Goal: Information Seeking & Learning: Check status

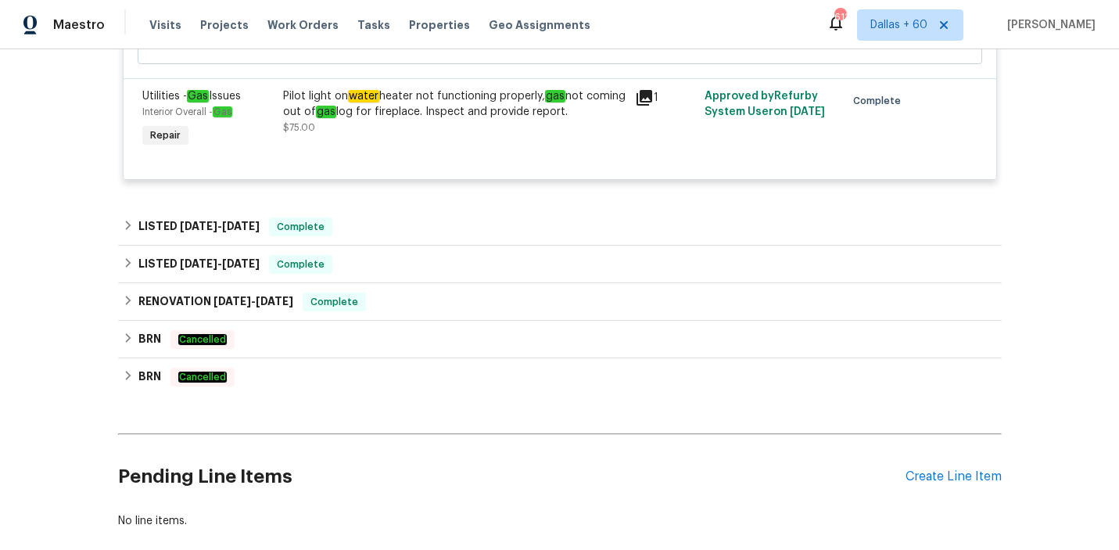
scroll to position [1976, 0]
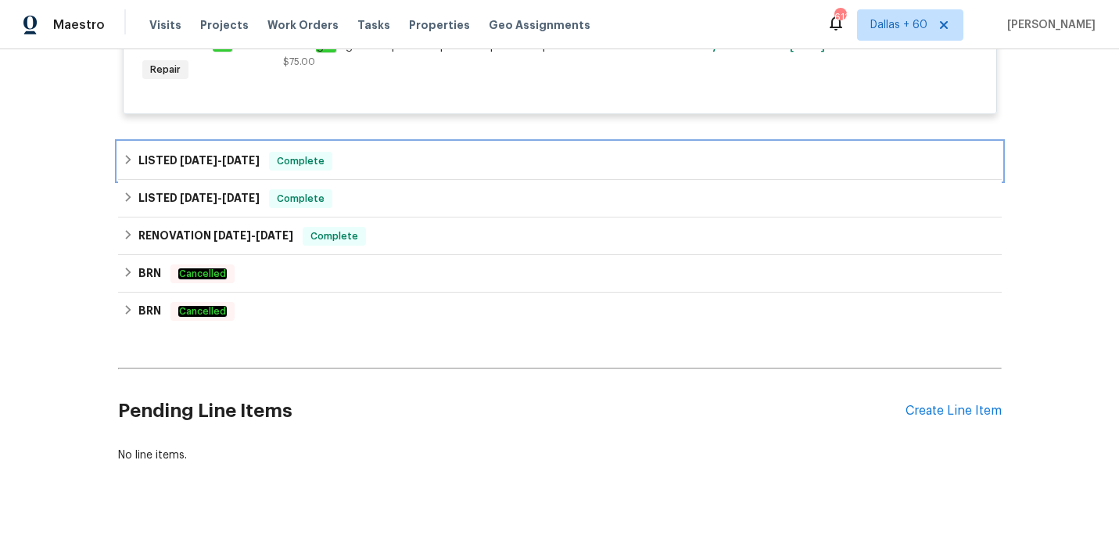
click at [391, 170] on div "LISTED [DATE] - [DATE] Complete" at bounding box center [560, 161] width 874 height 19
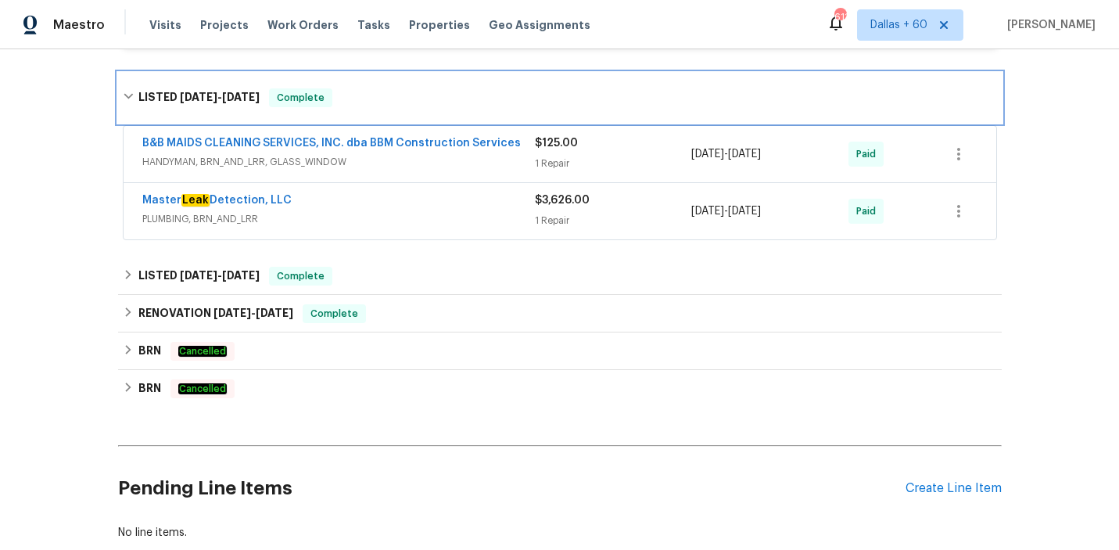
scroll to position [2147, 0]
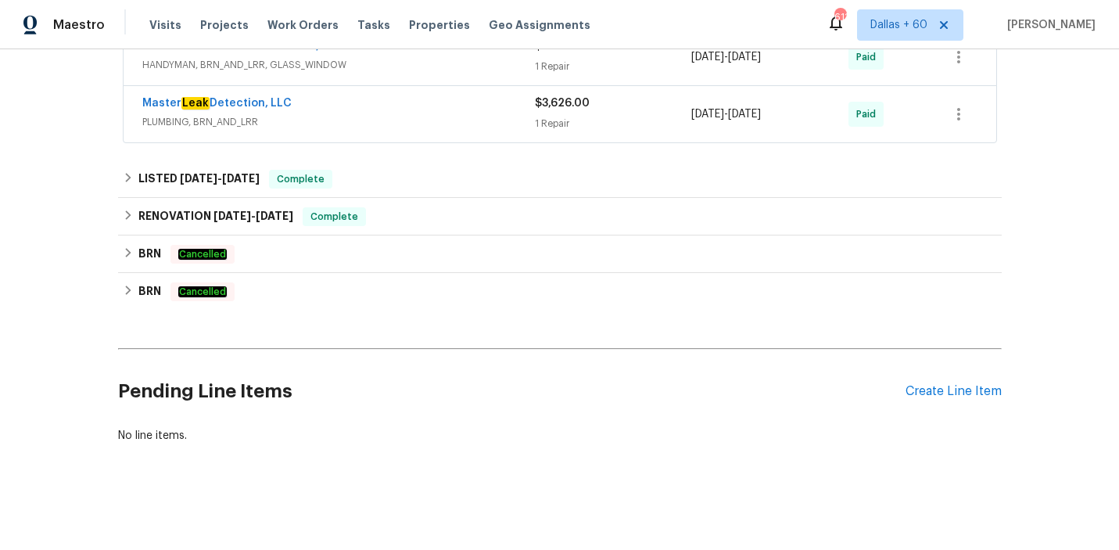
click at [386, 111] on div "Master Leak Detection, LLC" at bounding box center [338, 104] width 393 height 19
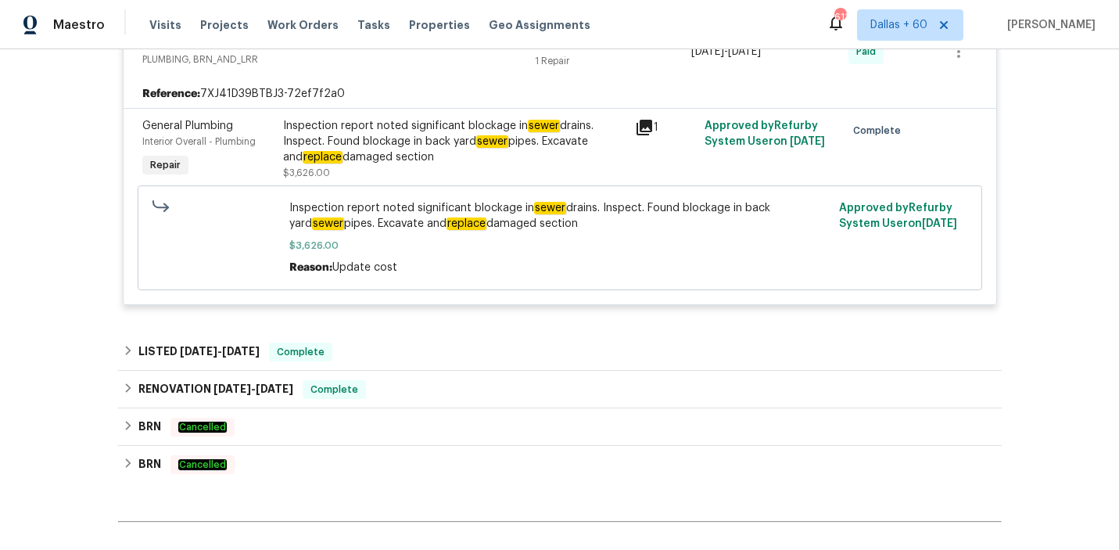
scroll to position [2291, 0]
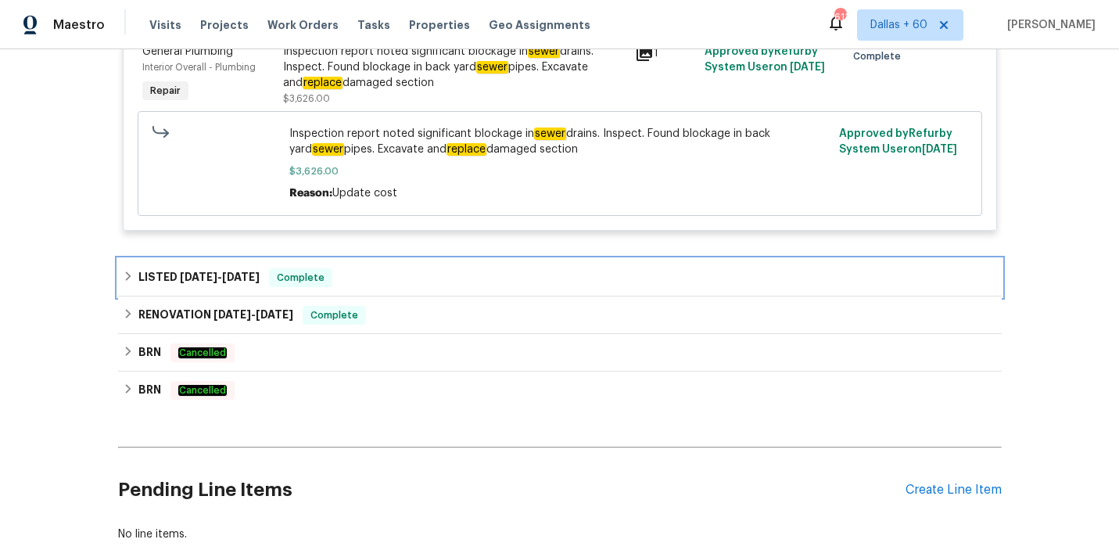
click at [373, 272] on div "LISTED [DATE] - [DATE] Complete" at bounding box center [560, 278] width 884 height 38
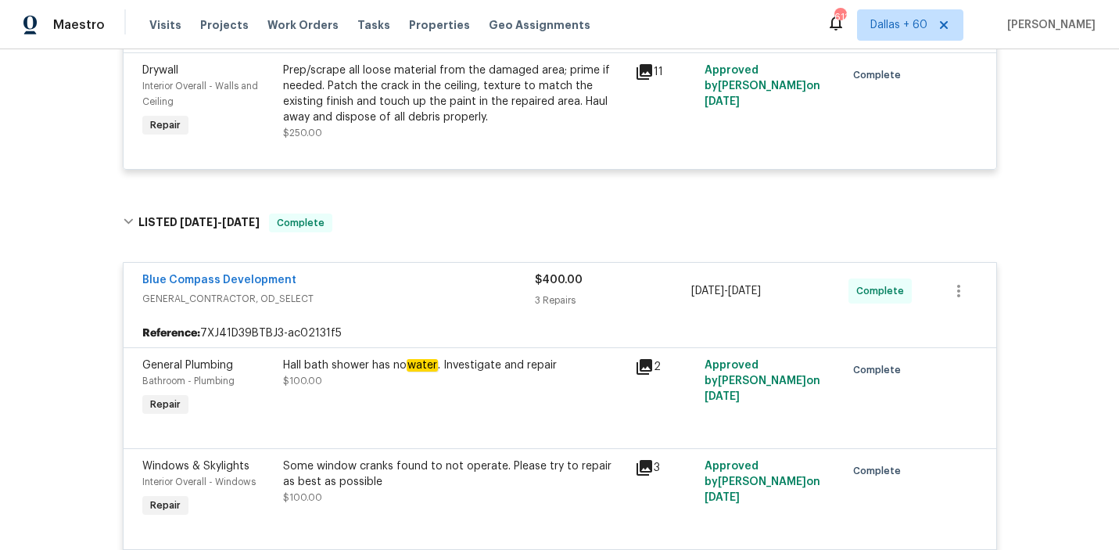
scroll to position [0, 0]
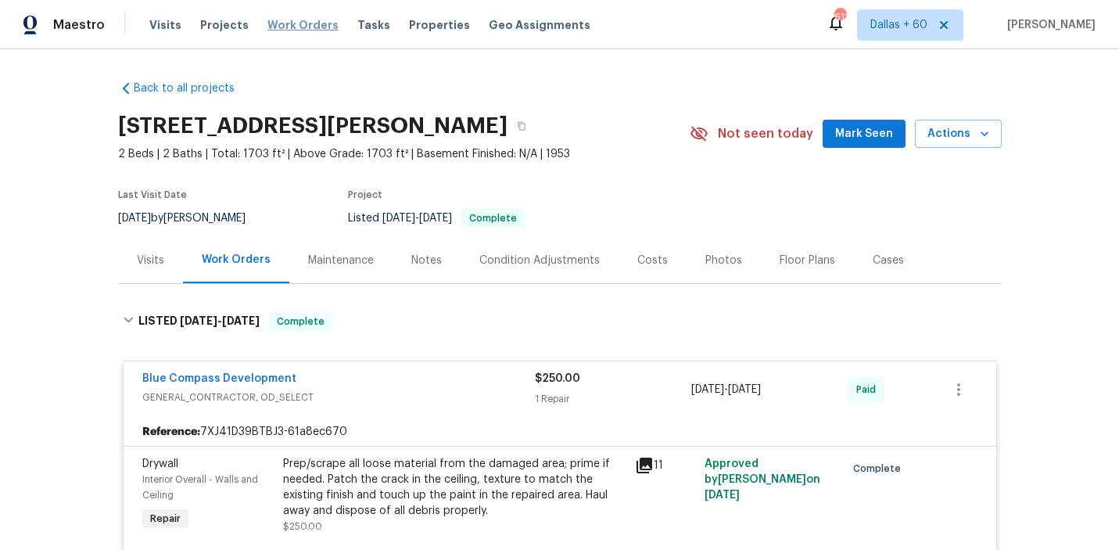
click at [306, 20] on span "Work Orders" at bounding box center [302, 25] width 71 height 16
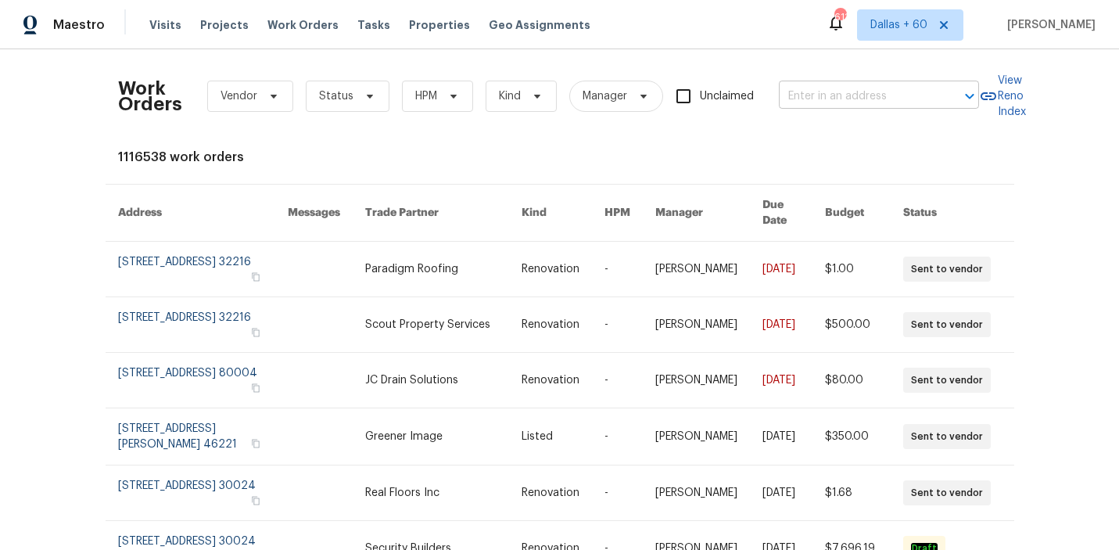
click at [866, 102] on input "text" at bounding box center [857, 96] width 156 height 24
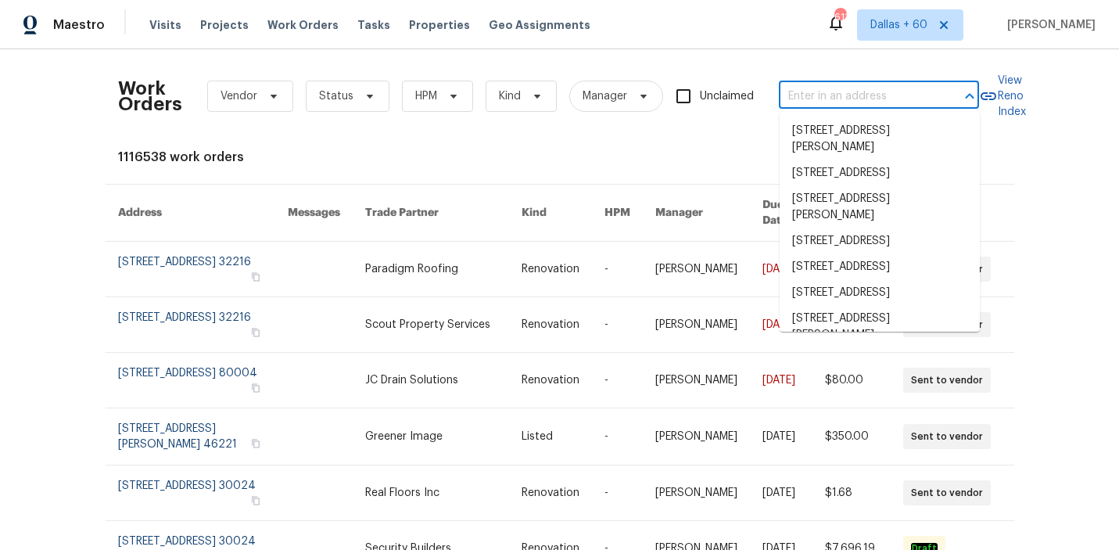
paste input "[STREET_ADDRESS]"
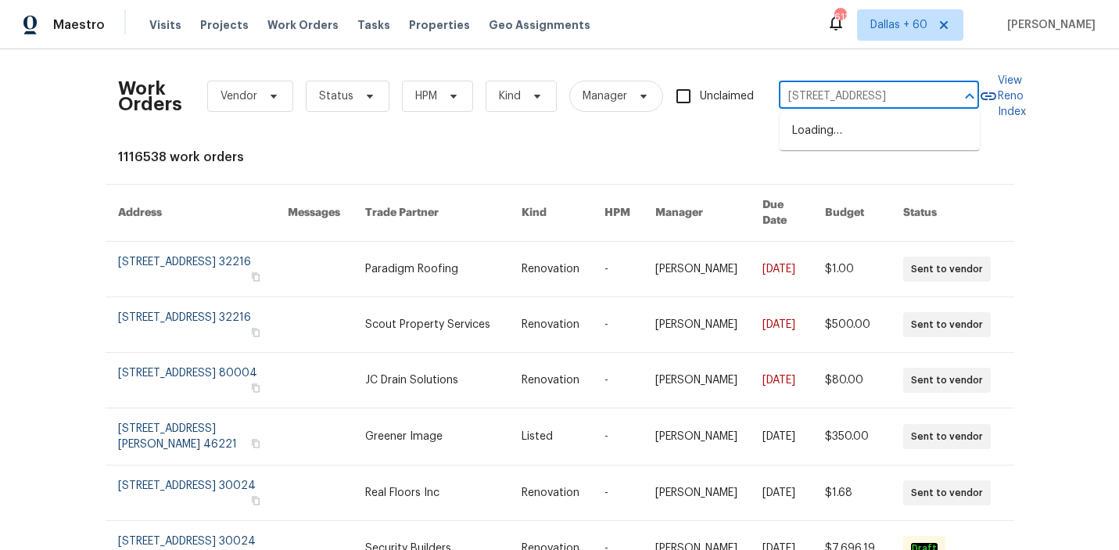
type input "[STREET_ADDRESS]"
click at [842, 127] on li "[STREET_ADDRESS]" at bounding box center [880, 131] width 200 height 26
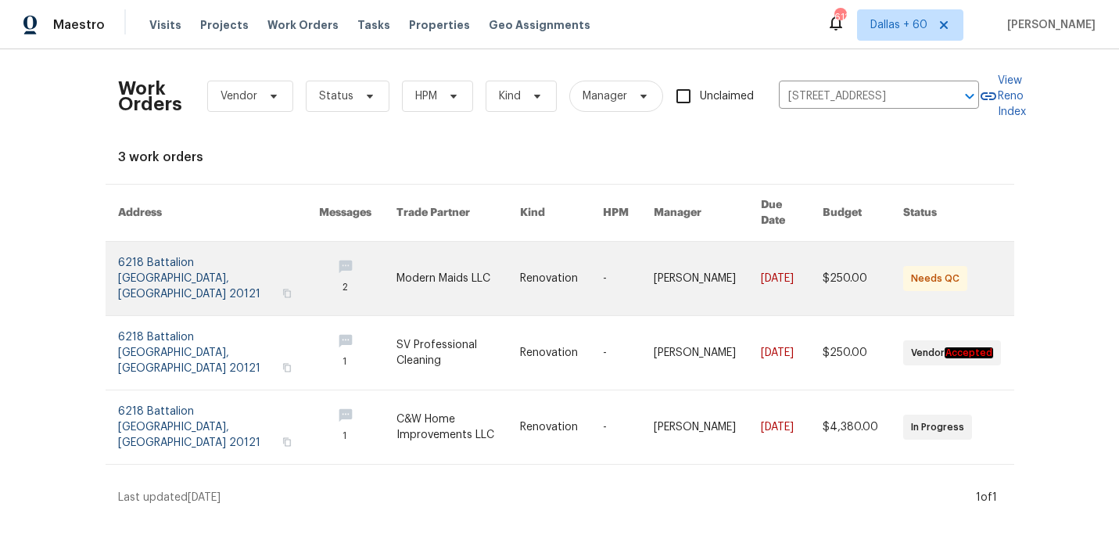
click at [396, 270] on link at bounding box center [458, 279] width 124 height 74
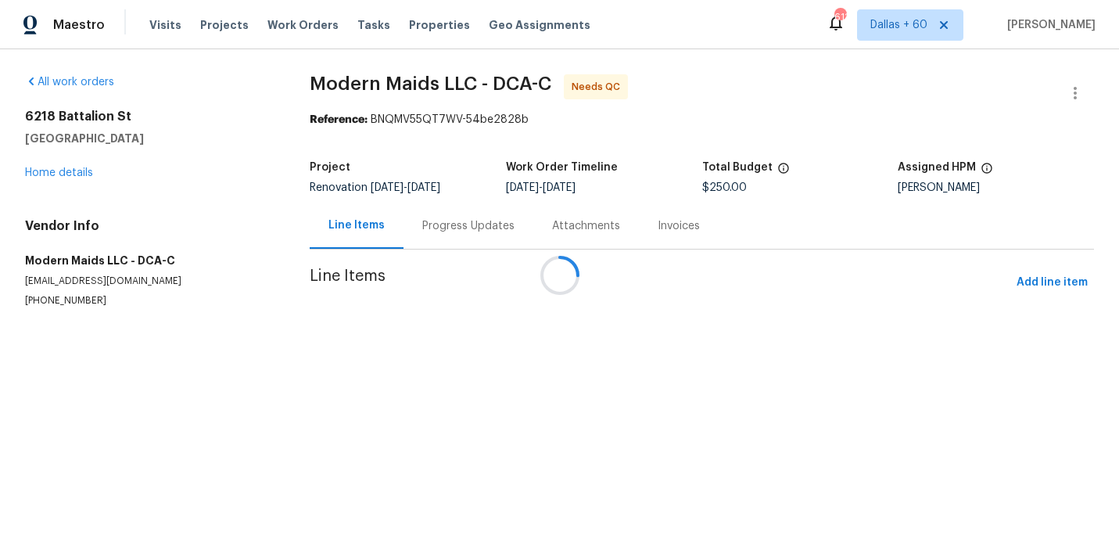
click at [58, 171] on div at bounding box center [559, 275] width 1119 height 550
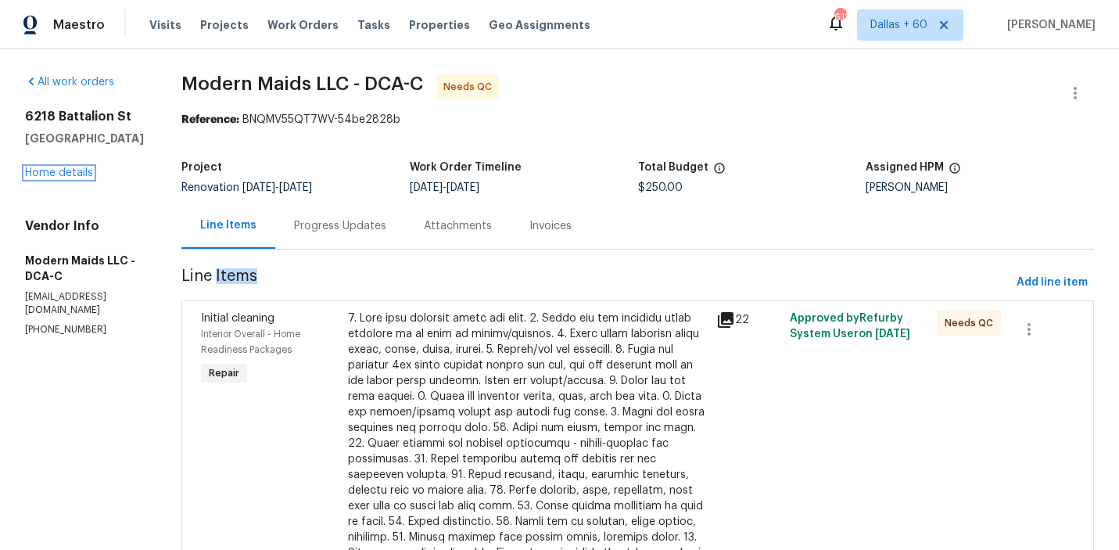
click at [58, 171] on link "Home details" at bounding box center [59, 172] width 68 height 11
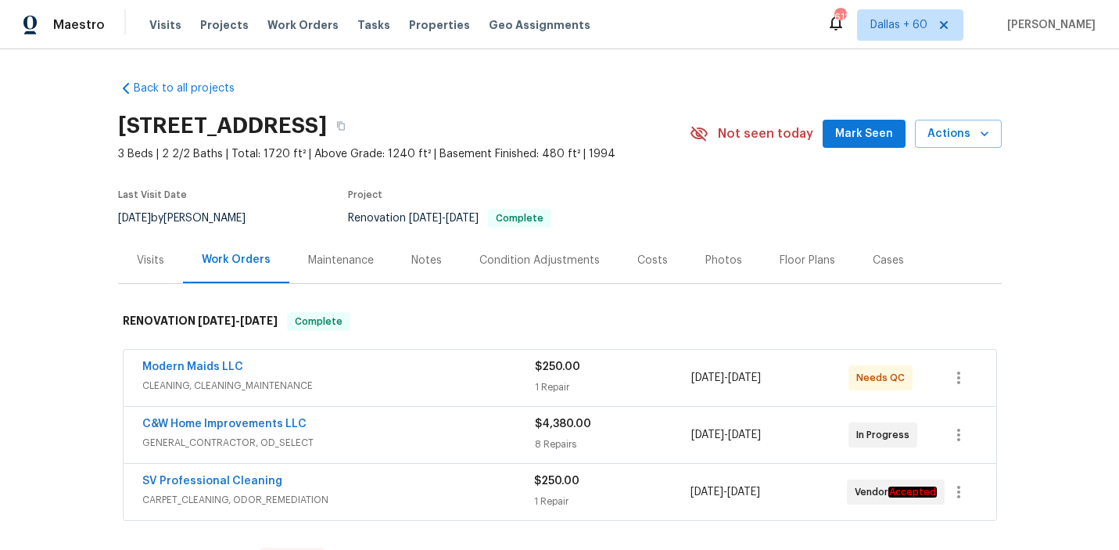
click at [376, 382] on span "CLEANING, CLEANING_MAINTENANCE" at bounding box center [338, 386] width 393 height 16
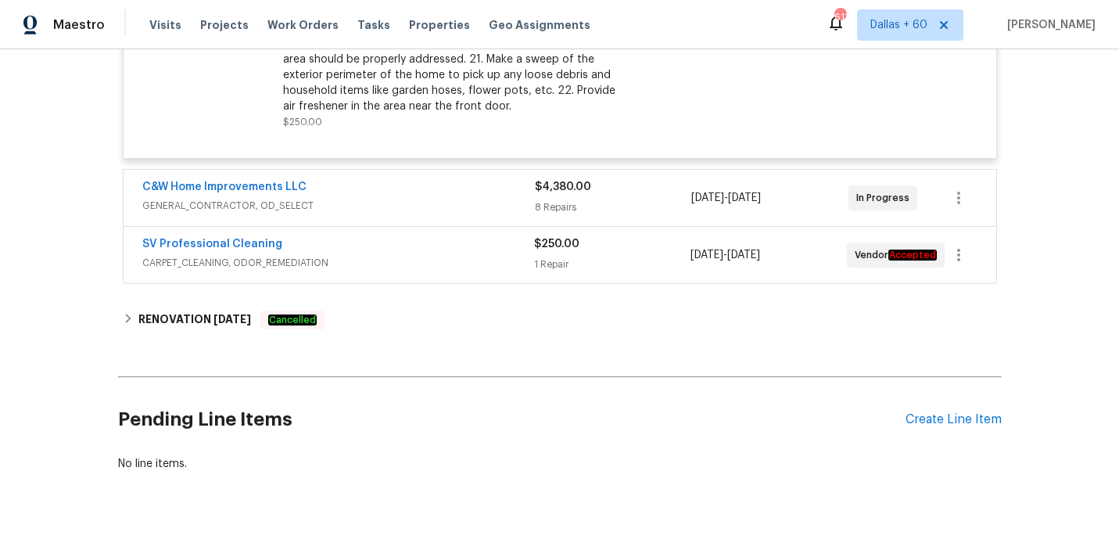
scroll to position [672, 0]
click at [456, 199] on span "GENERAL_CONTRACTOR, OD_SELECT" at bounding box center [338, 204] width 393 height 16
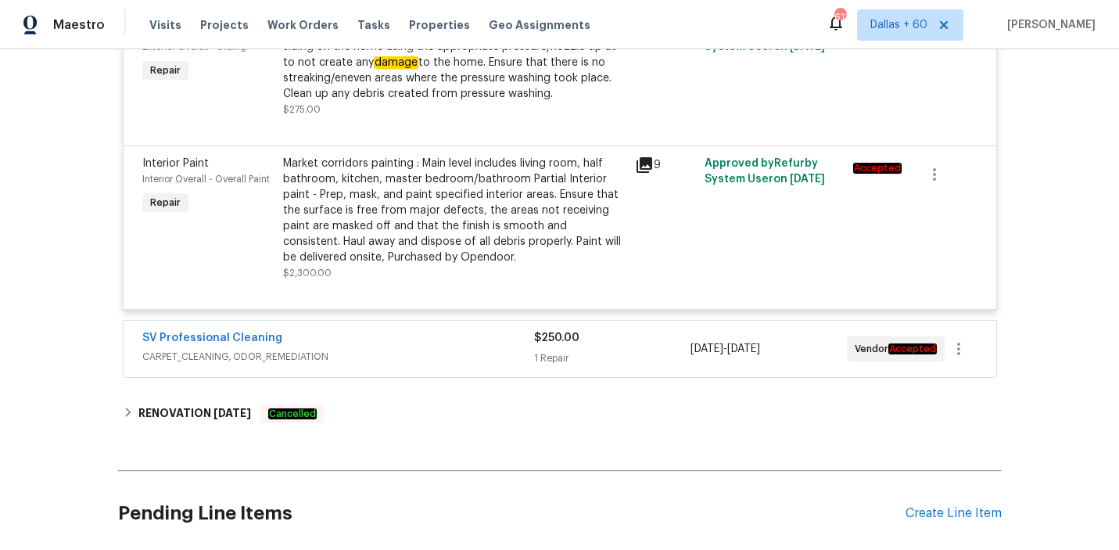
scroll to position [1770, 0]
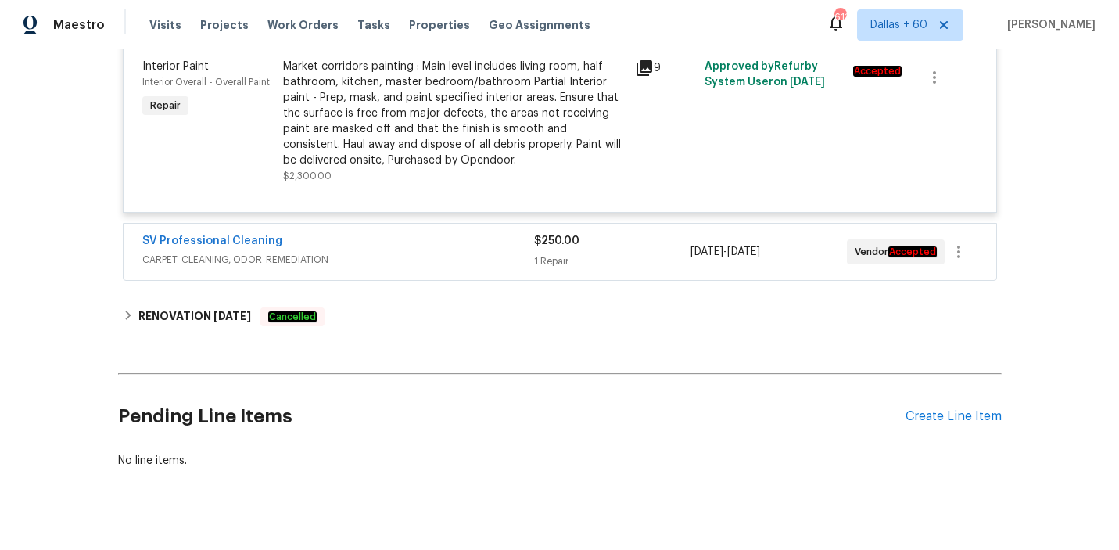
click at [442, 264] on span "CARPET_CLEANING, ODOR_REMEDIATION" at bounding box center [338, 260] width 392 height 16
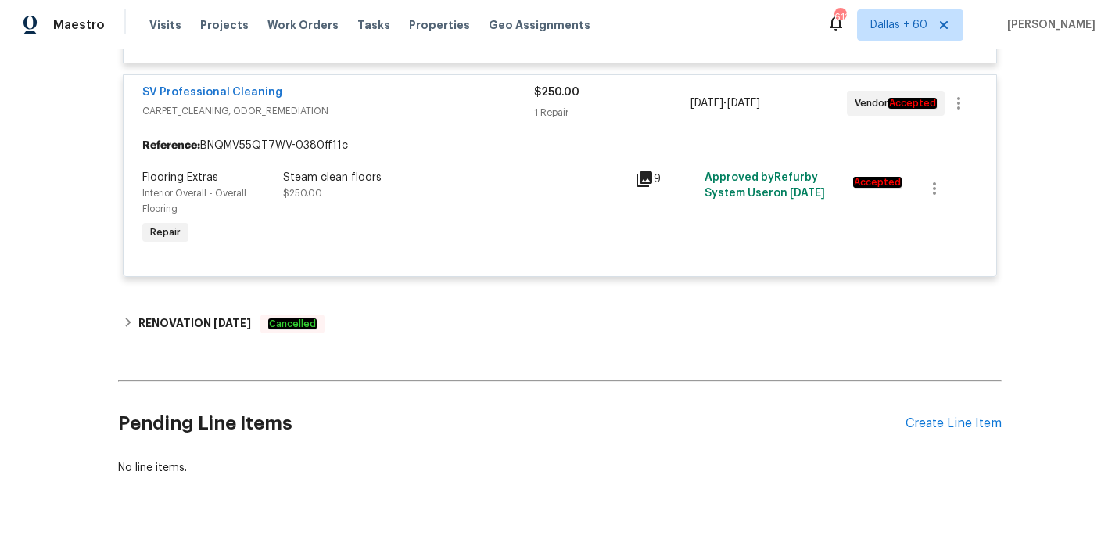
scroll to position [1922, 0]
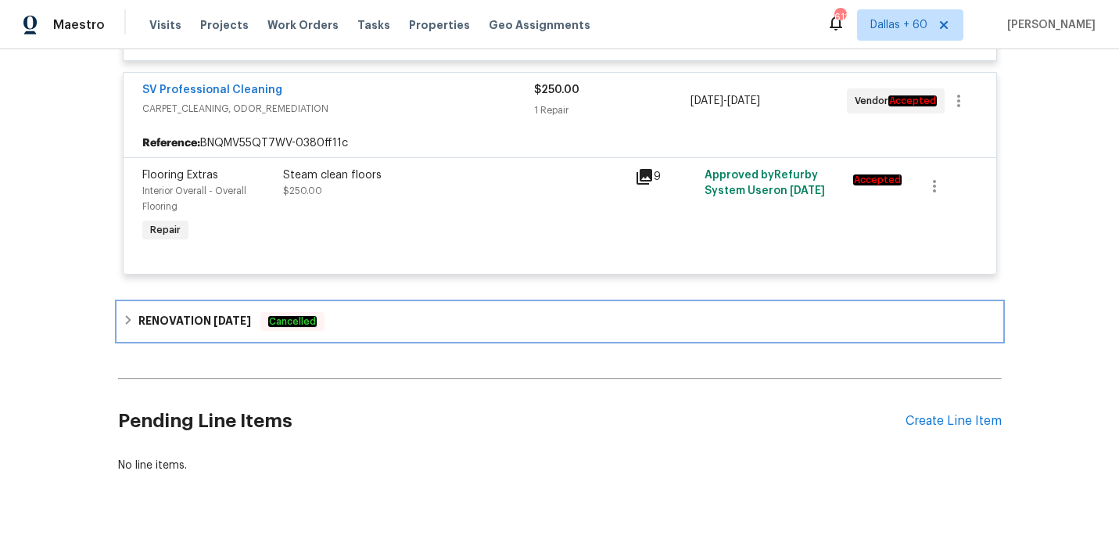
click at [385, 328] on div "RENOVATION [DATE] Cancelled" at bounding box center [560, 321] width 874 height 19
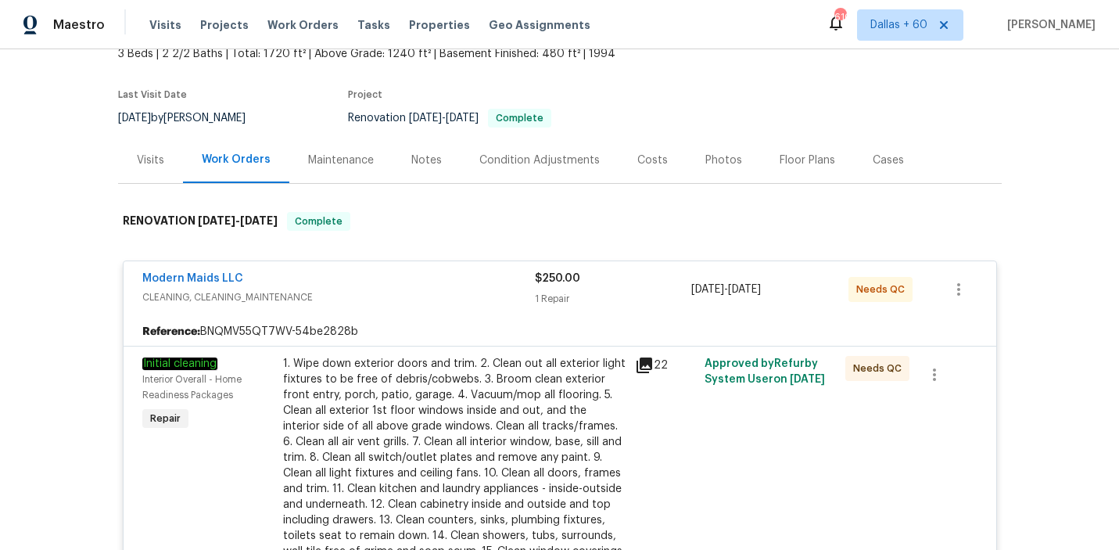
scroll to position [0, 0]
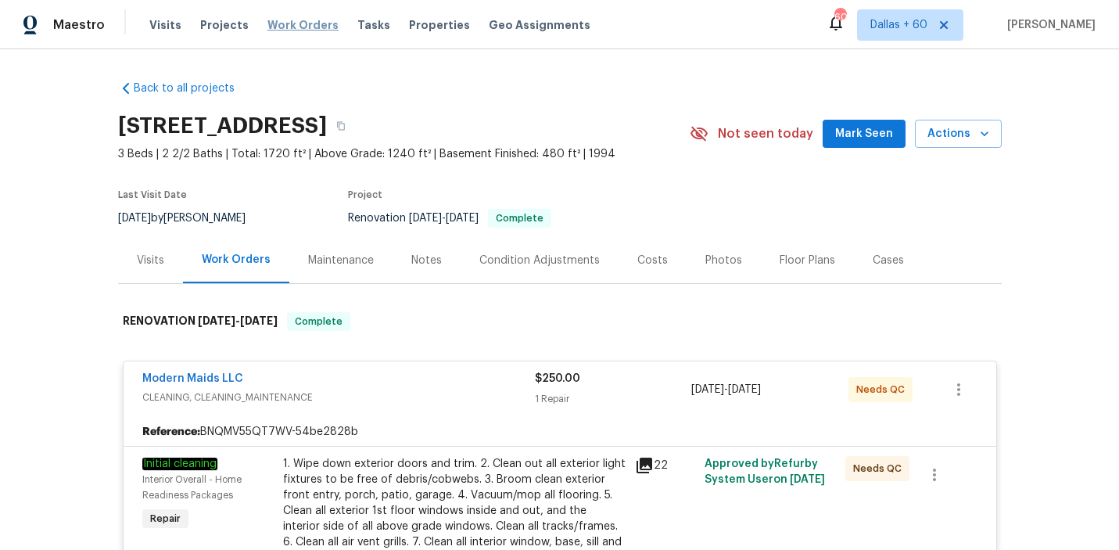
click at [284, 30] on span "Work Orders" at bounding box center [302, 25] width 71 height 16
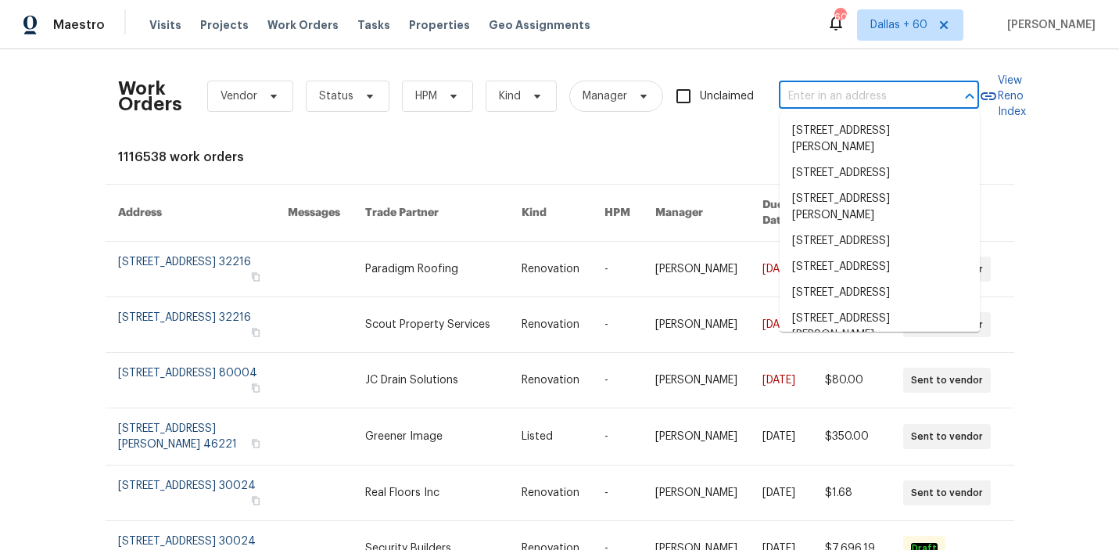
click at [850, 92] on input "text" at bounding box center [857, 96] width 156 height 24
paste input "[STREET_ADDRESS]"
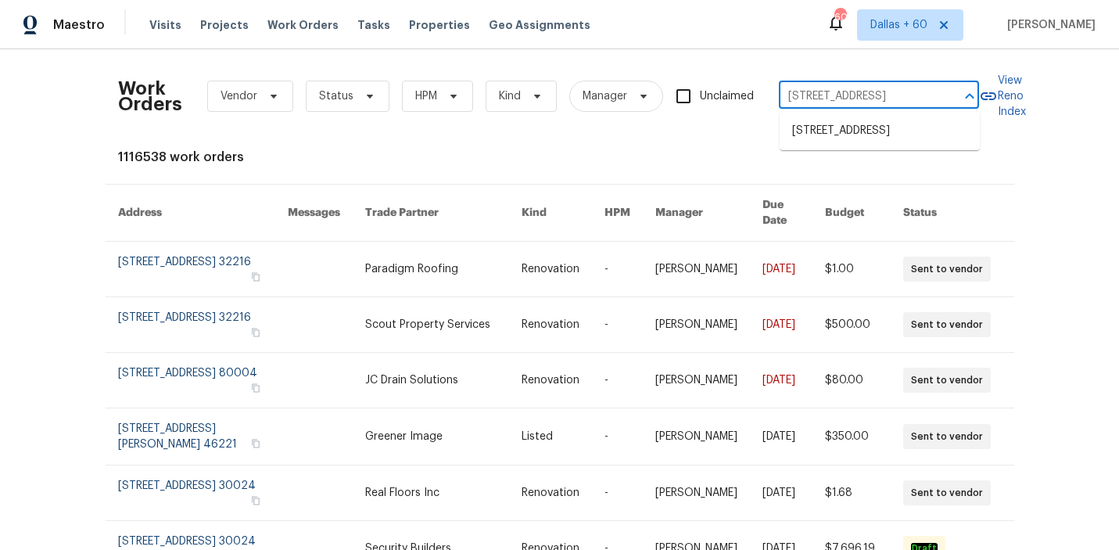
type input "[STREET_ADDRESS]"
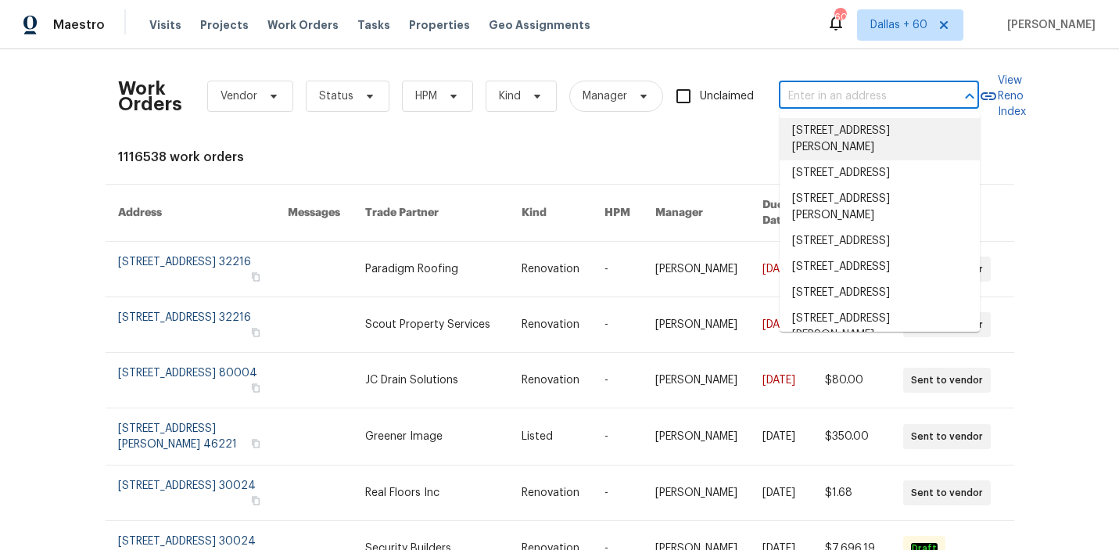
scroll to position [0, 0]
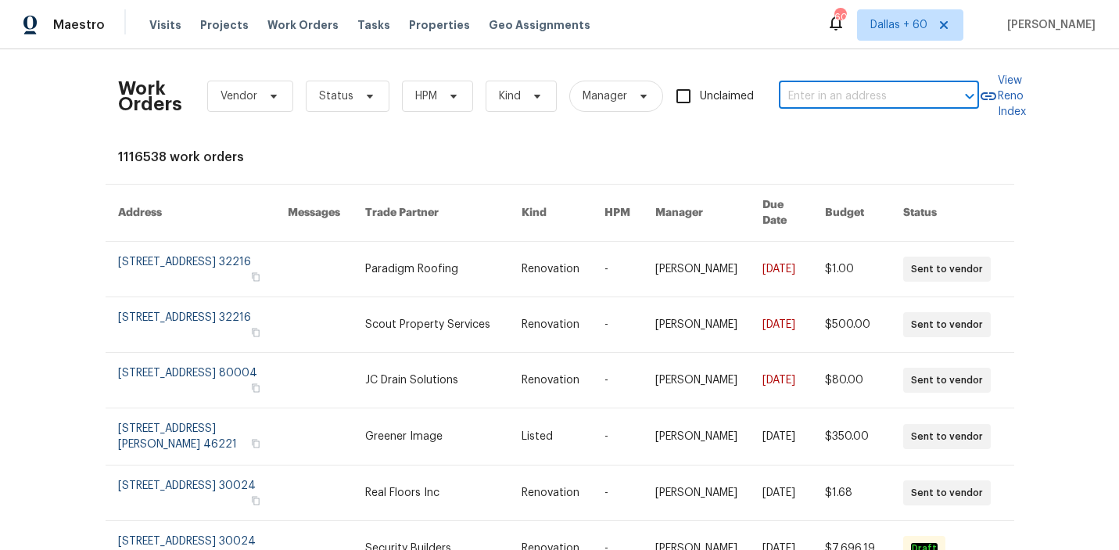
click at [848, 97] on input "text" at bounding box center [857, 96] width 156 height 24
paste input "[STREET_ADDRESS]"
type input "[STREET_ADDRESS]"
click at [864, 139] on li "[STREET_ADDRESS]" at bounding box center [880, 131] width 200 height 26
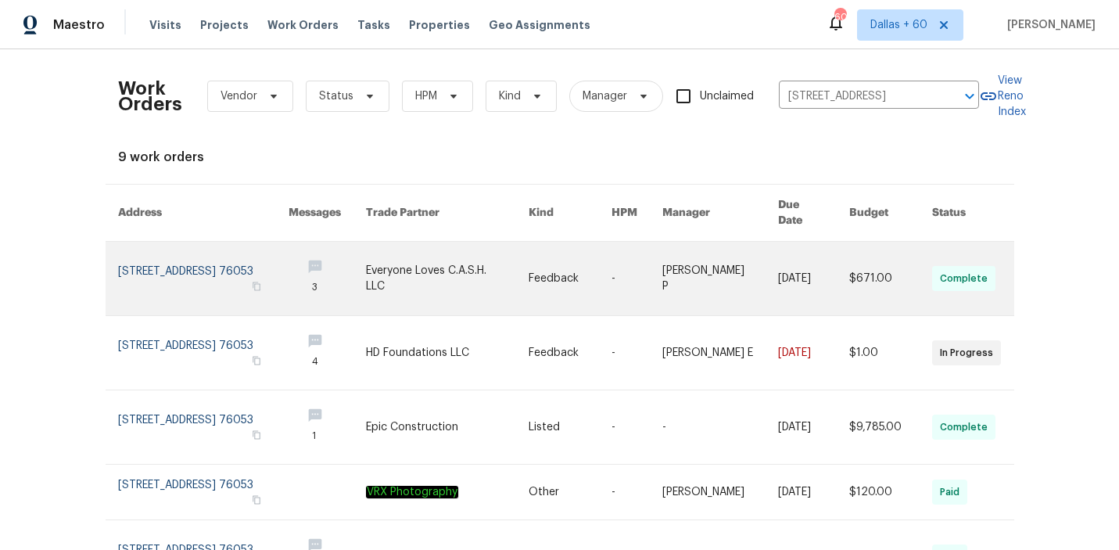
click at [572, 253] on link at bounding box center [570, 279] width 83 height 74
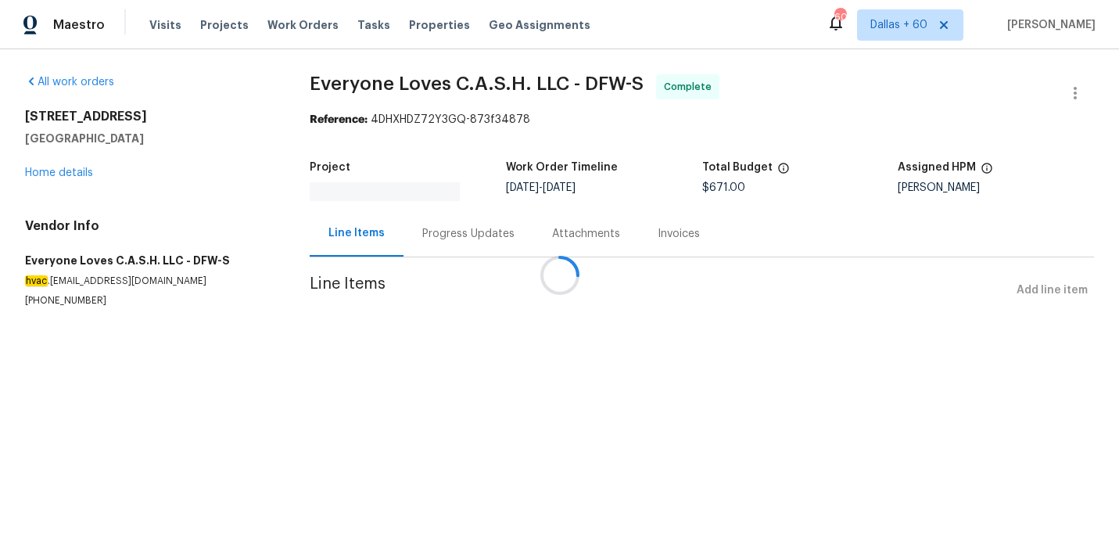
click at [64, 175] on div at bounding box center [559, 275] width 1119 height 550
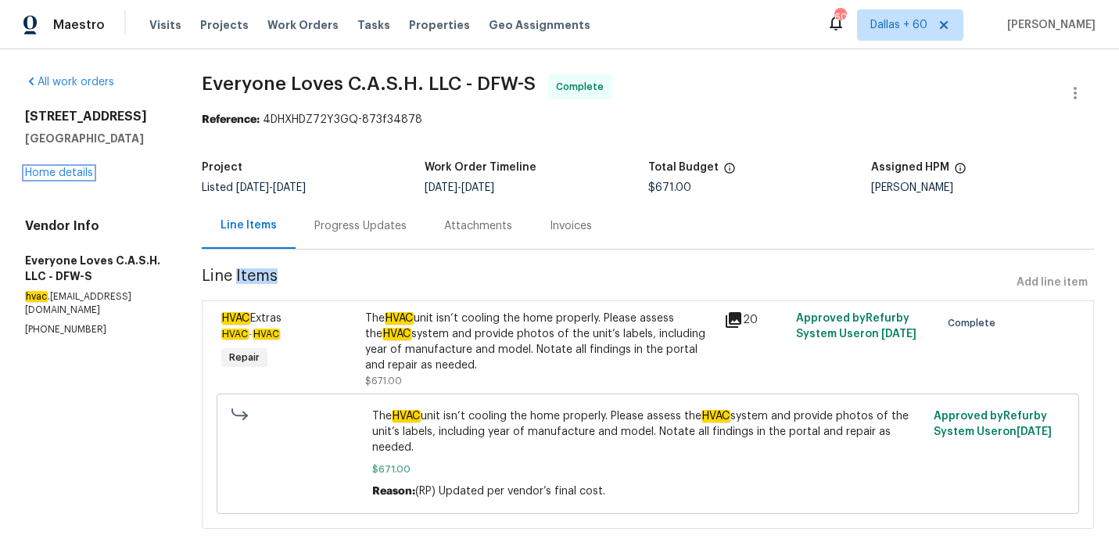
click at [64, 175] on link "Home details" at bounding box center [59, 172] width 68 height 11
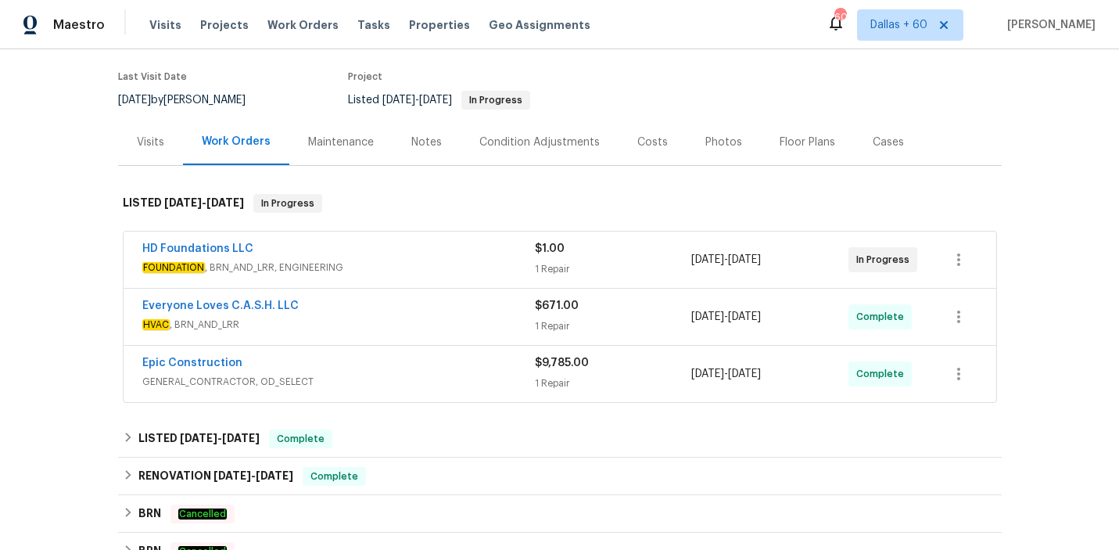
click at [377, 241] on div "HD Foundations LLC" at bounding box center [338, 250] width 393 height 19
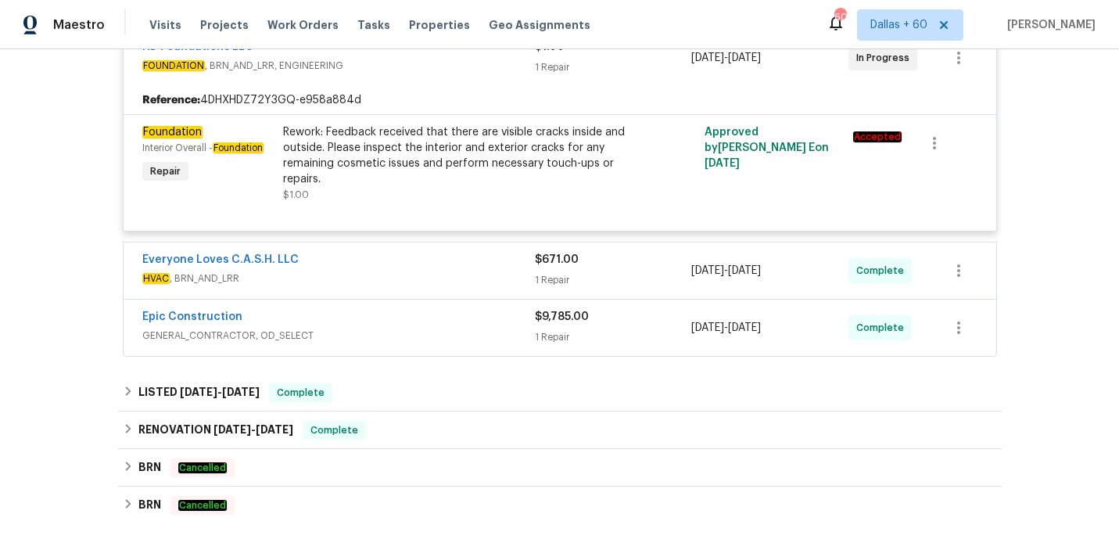
scroll to position [378, 0]
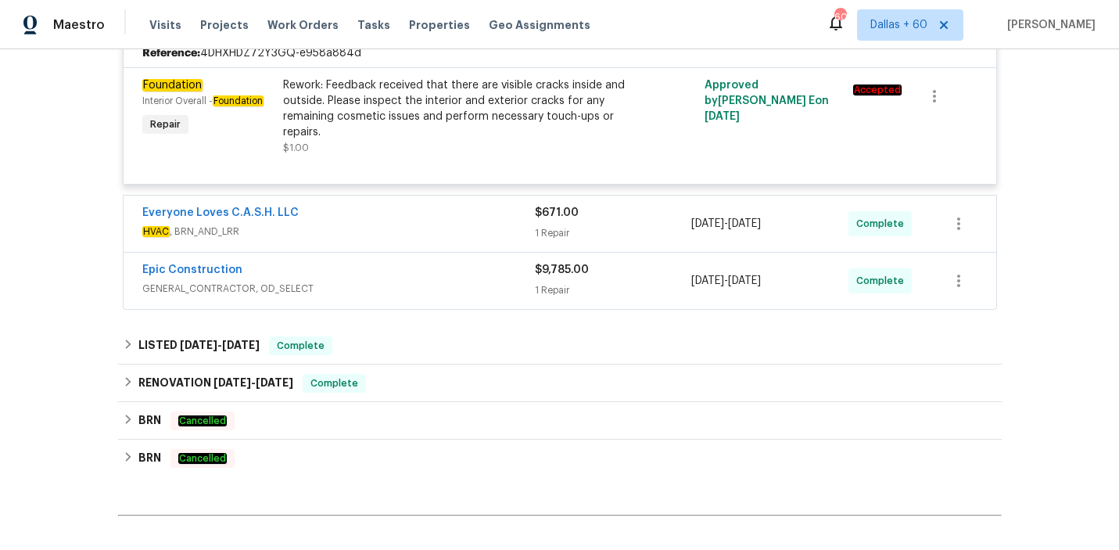
click at [377, 236] on span "HVAC , BRN_AND_LRR" at bounding box center [338, 232] width 393 height 16
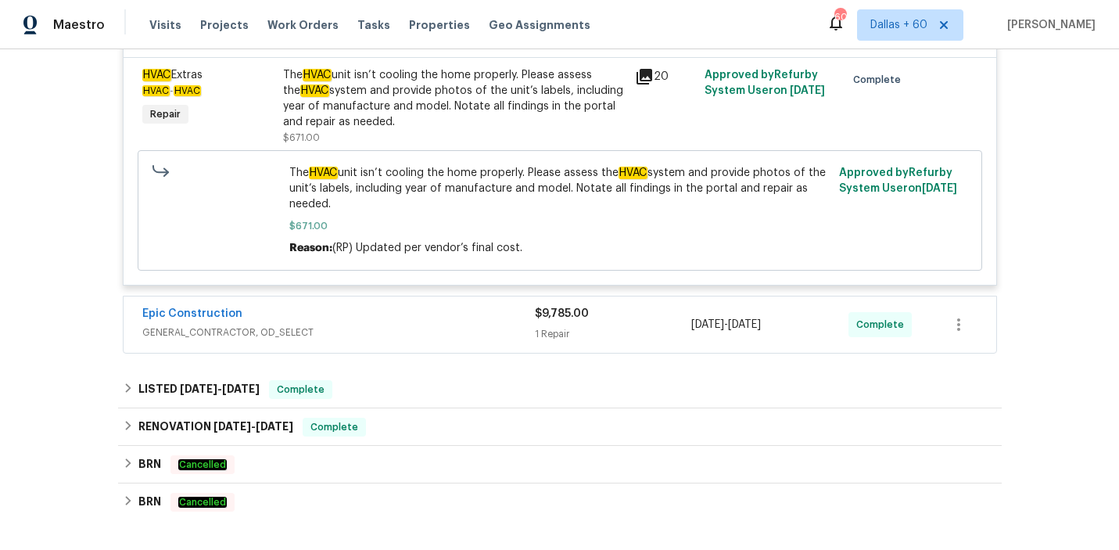
scroll to position [626, 0]
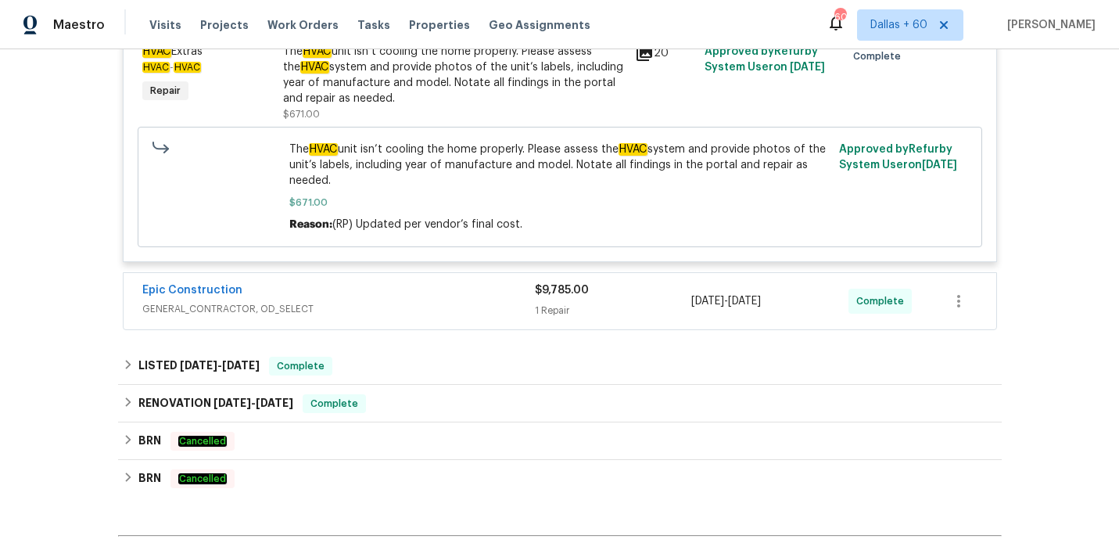
click at [396, 307] on span "GENERAL_CONTRACTOR, OD_SELECT" at bounding box center [338, 309] width 393 height 16
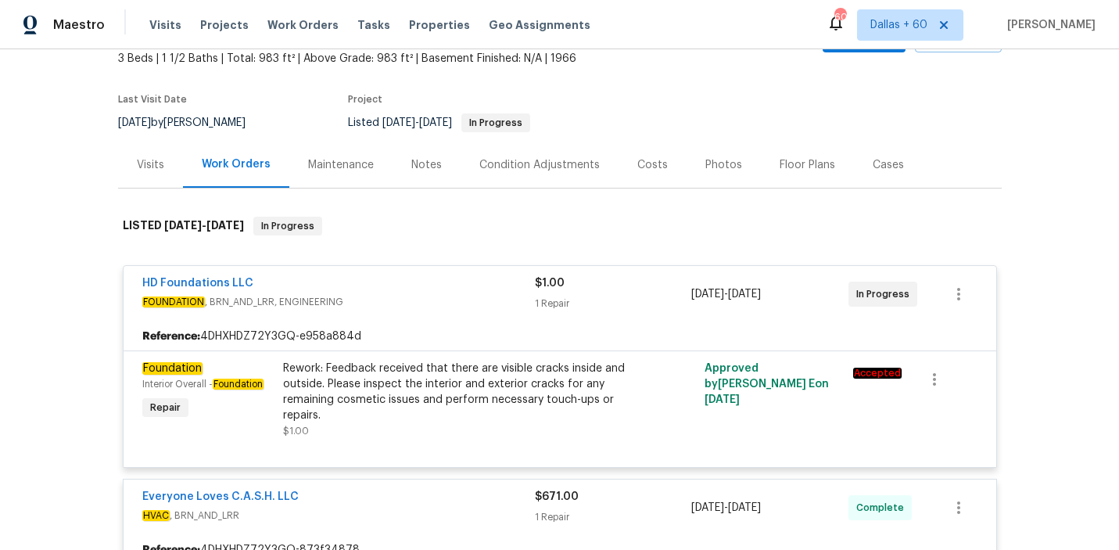
scroll to position [96, 0]
click at [289, 23] on span "Work Orders" at bounding box center [302, 25] width 71 height 16
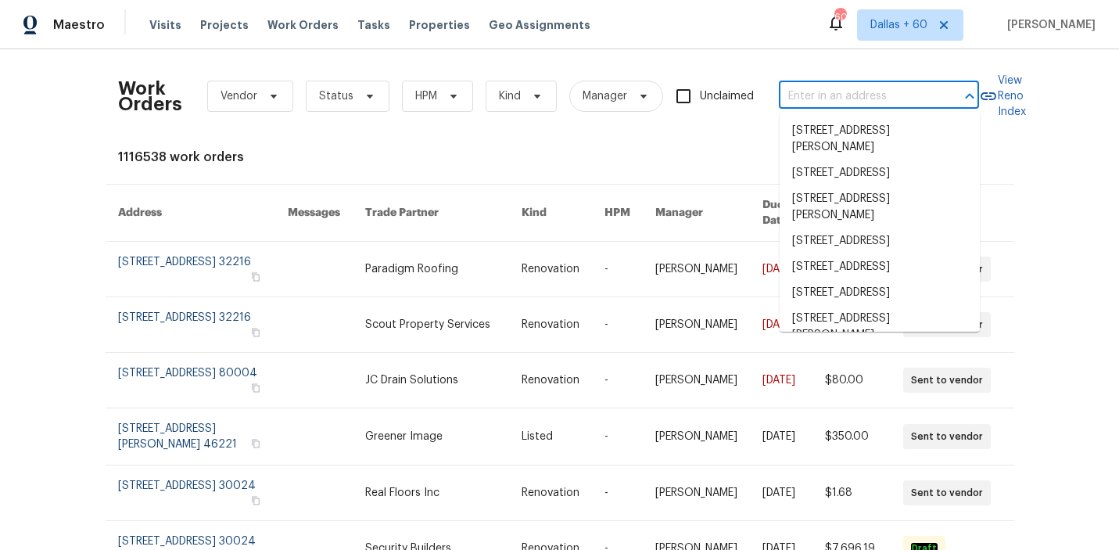
click at [813, 86] on input "text" at bounding box center [857, 96] width 156 height 24
paste input "[STREET_ADDRESS]"
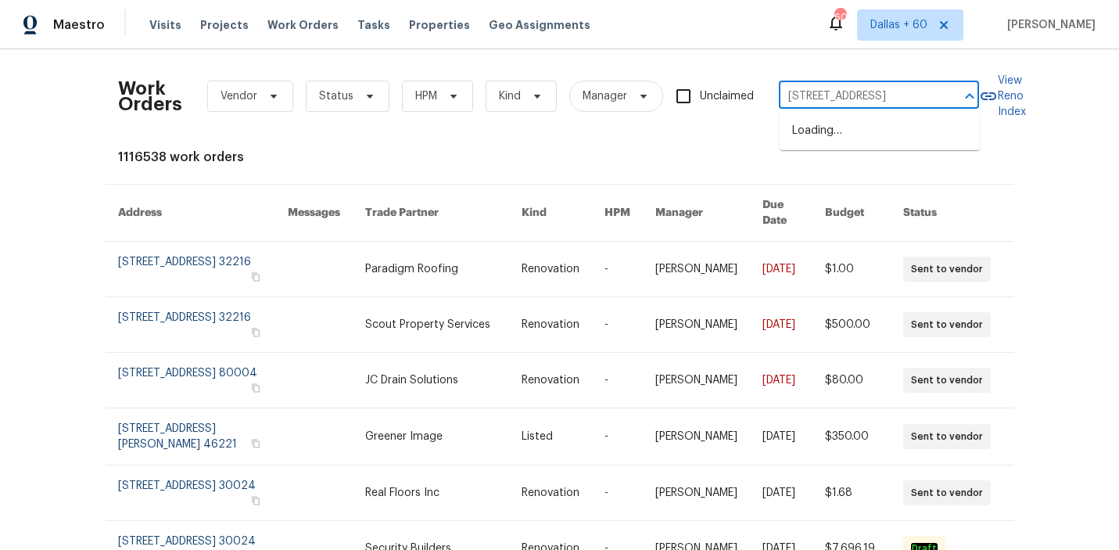
type input "[STREET_ADDRESS]"
click at [833, 143] on li "[STREET_ADDRESS]" at bounding box center [880, 131] width 200 height 26
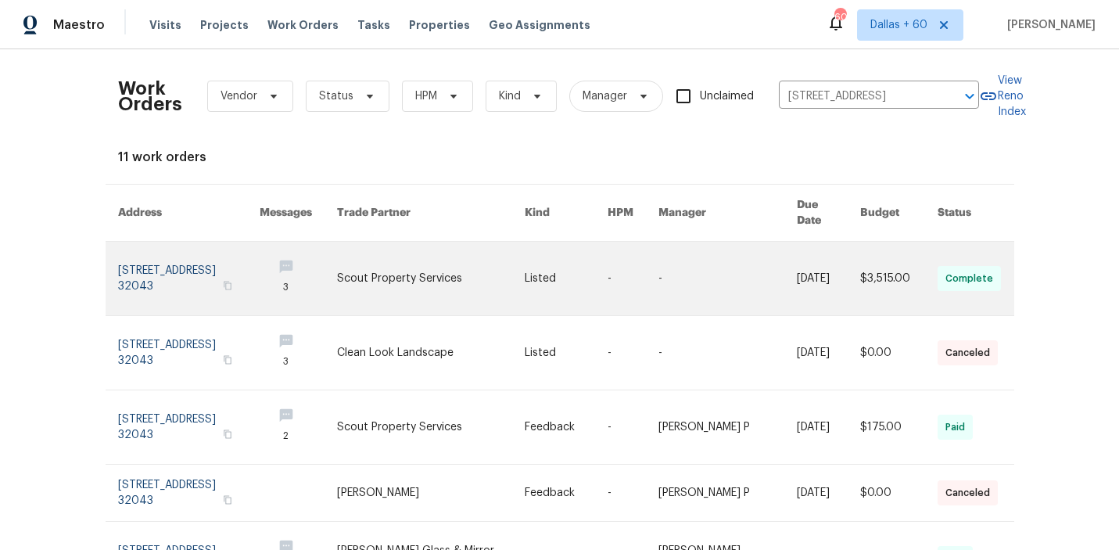
click at [508, 253] on link at bounding box center [431, 279] width 188 height 74
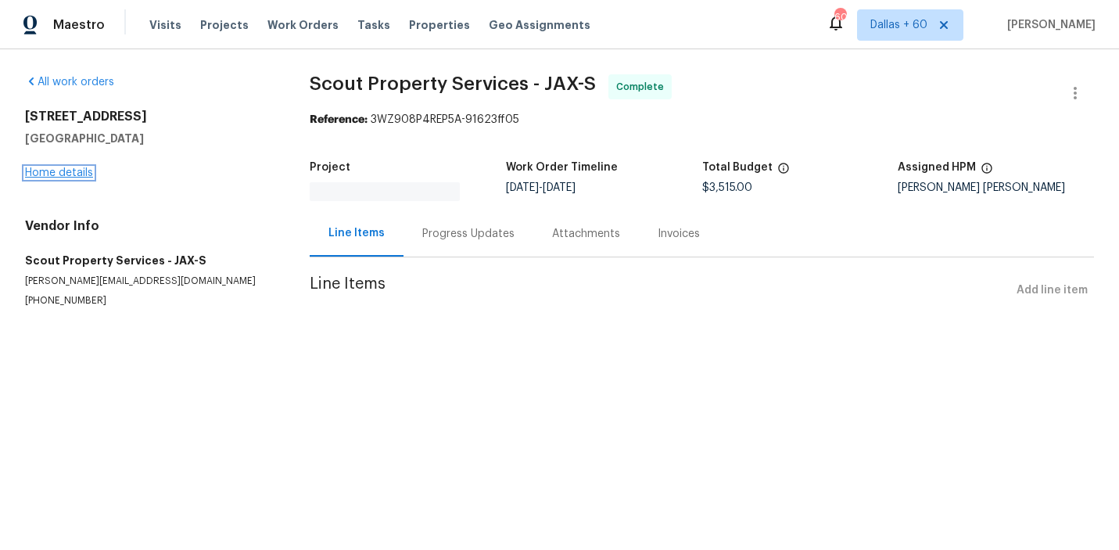
click at [50, 168] on div "All work orders [STREET_ADDRESS] Home details Vendor Info Scout Property Servic…" at bounding box center [559, 209] width 1119 height 321
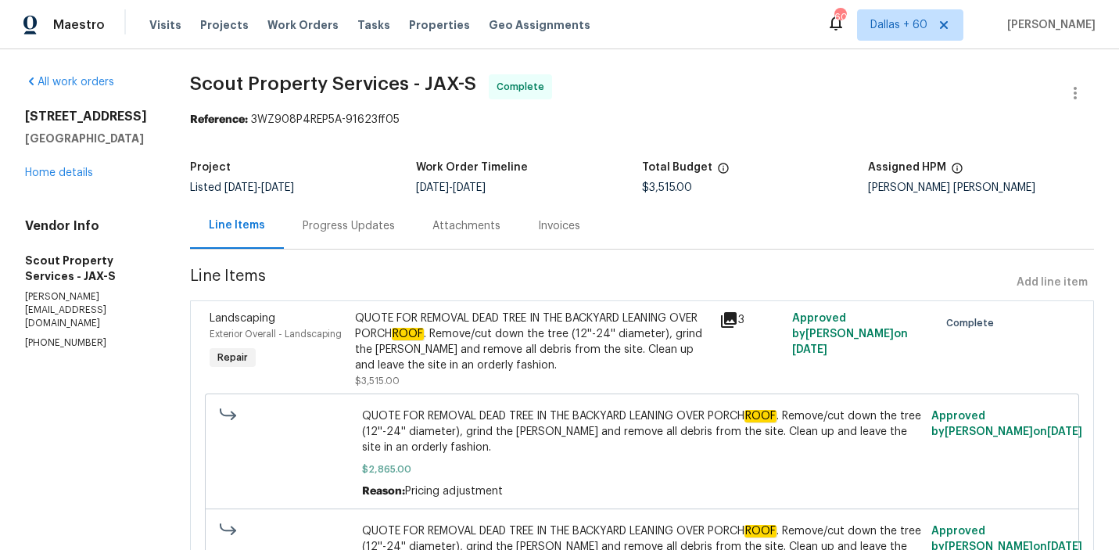
click at [51, 178] on div "[STREET_ADDRESS] Home details" at bounding box center [88, 145] width 127 height 72
click at [51, 178] on link "Home details" at bounding box center [59, 172] width 68 height 11
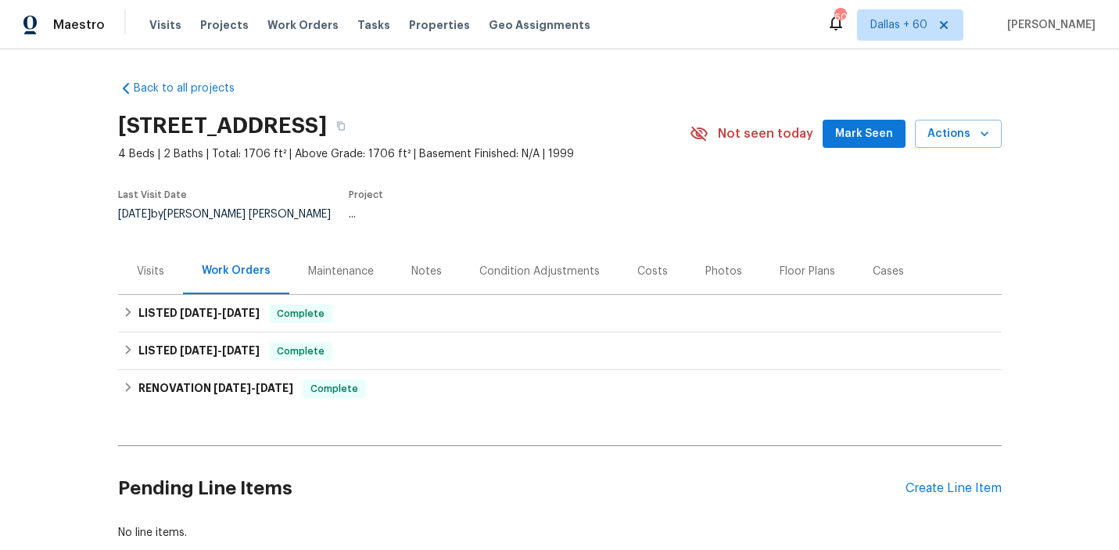
scroll to position [86, 0]
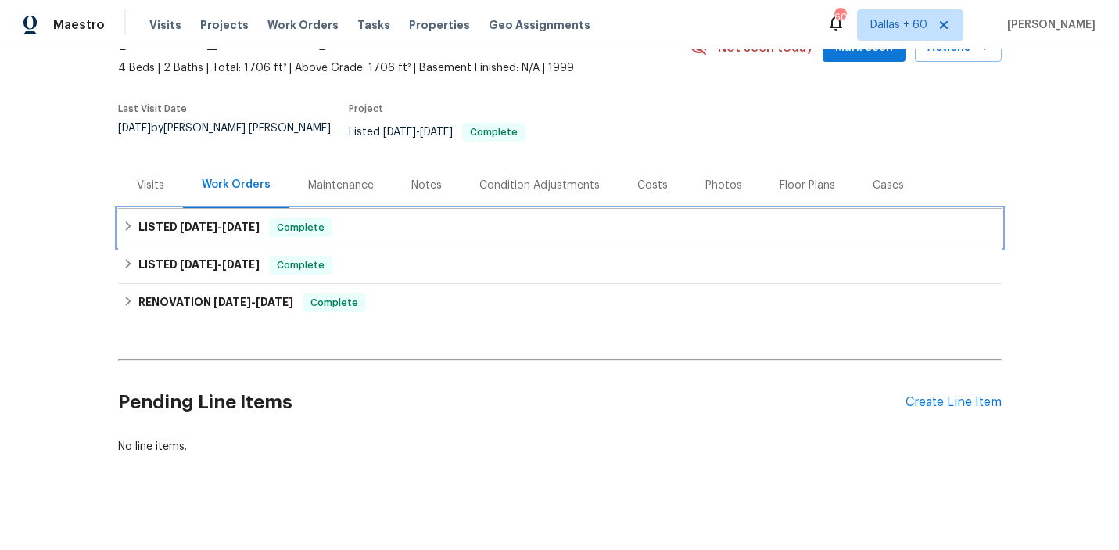
click at [456, 221] on div "LISTED [DATE] - [DATE] Complete" at bounding box center [560, 227] width 874 height 19
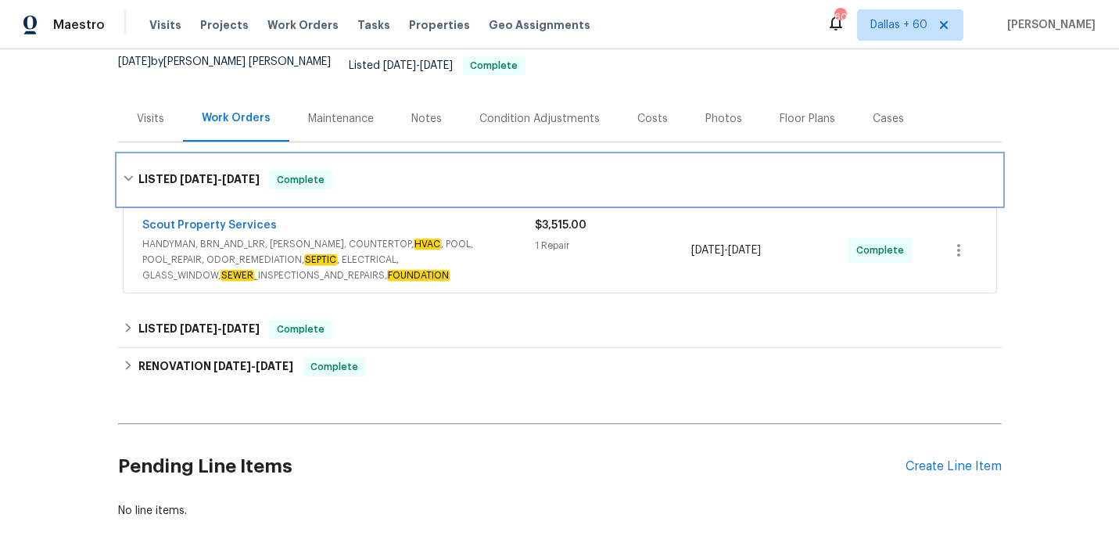
scroll to position [153, 0]
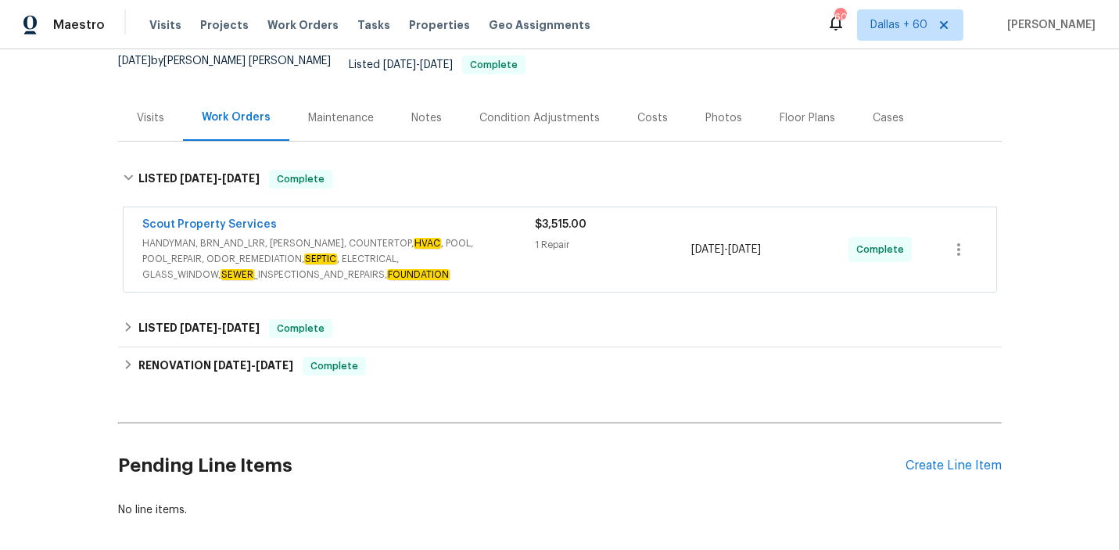
click at [496, 256] on span "HANDYMAN, BRN_AND_LRR, [PERSON_NAME], COUNTERTOP, HVAC , POOL, POOL_REPAIR, ODO…" at bounding box center [338, 258] width 393 height 47
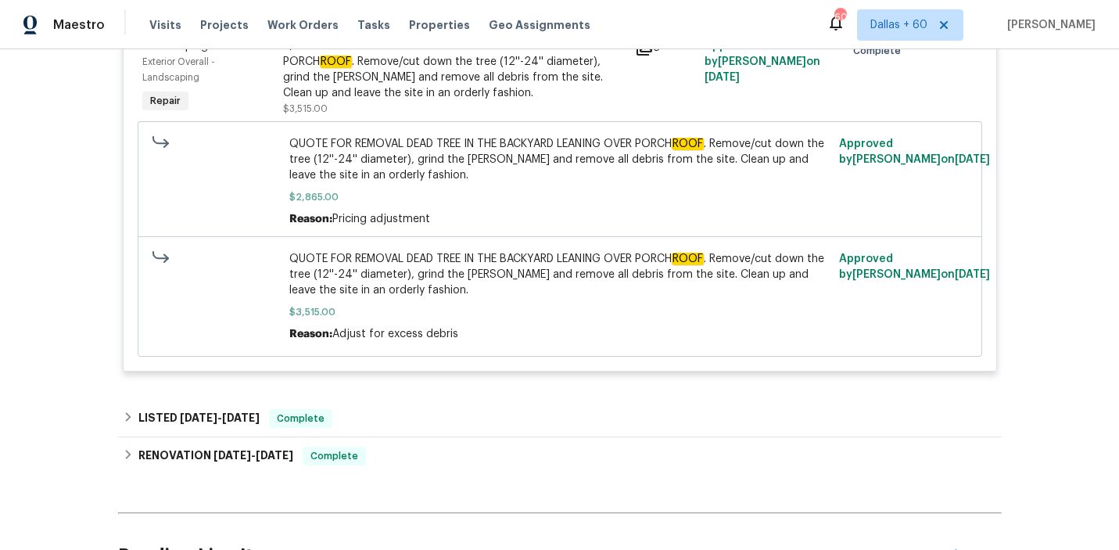
scroll to position [456, 0]
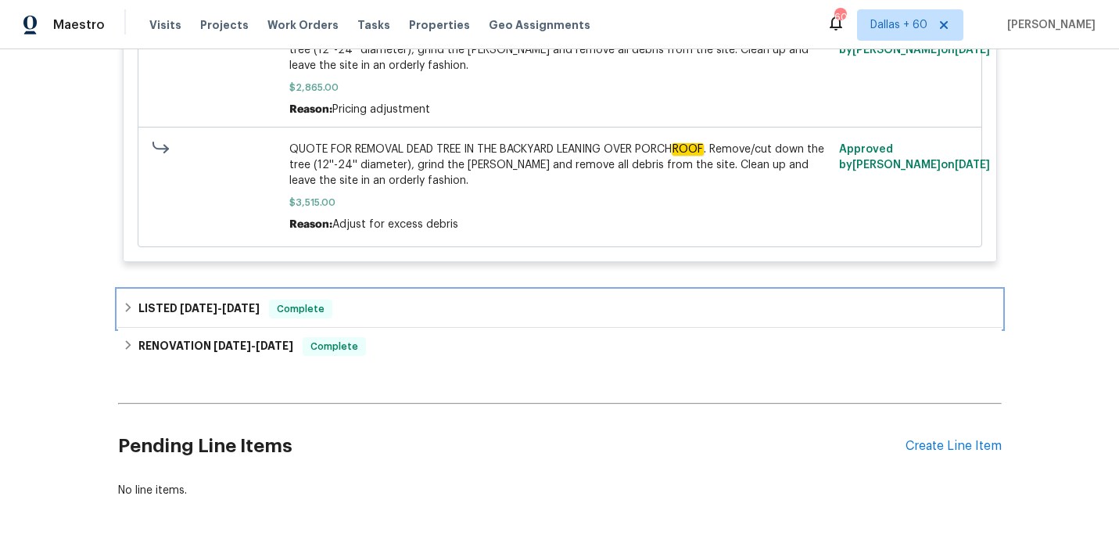
click at [418, 303] on div "LISTED [DATE] - [DATE] Complete" at bounding box center [560, 309] width 874 height 19
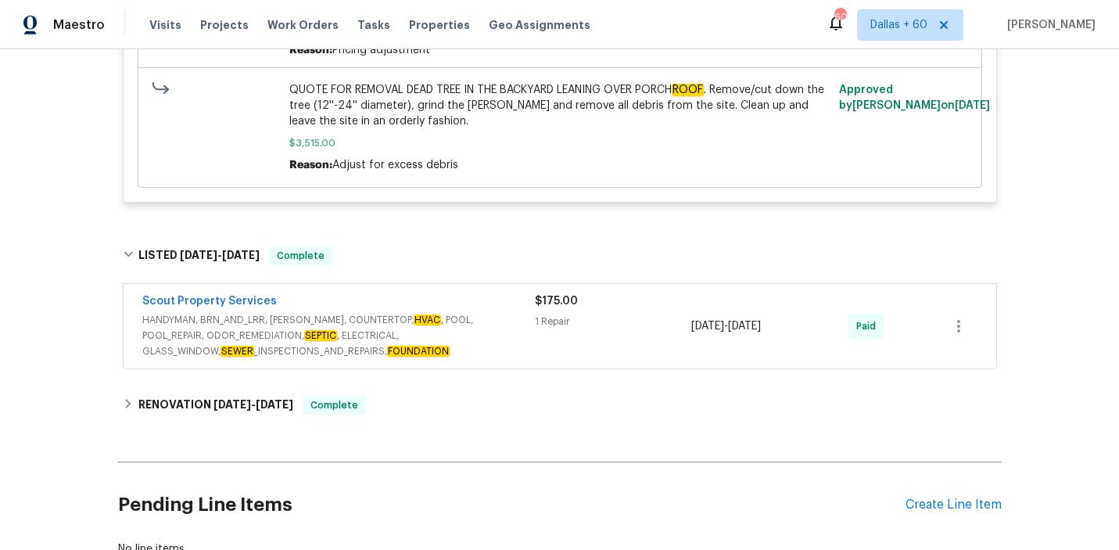
click at [519, 330] on span "HANDYMAN, BRN_AND_LRR, [PERSON_NAME], COUNTERTOP, HVAC , POOL, POOL_REPAIR, ODO…" at bounding box center [338, 335] width 393 height 47
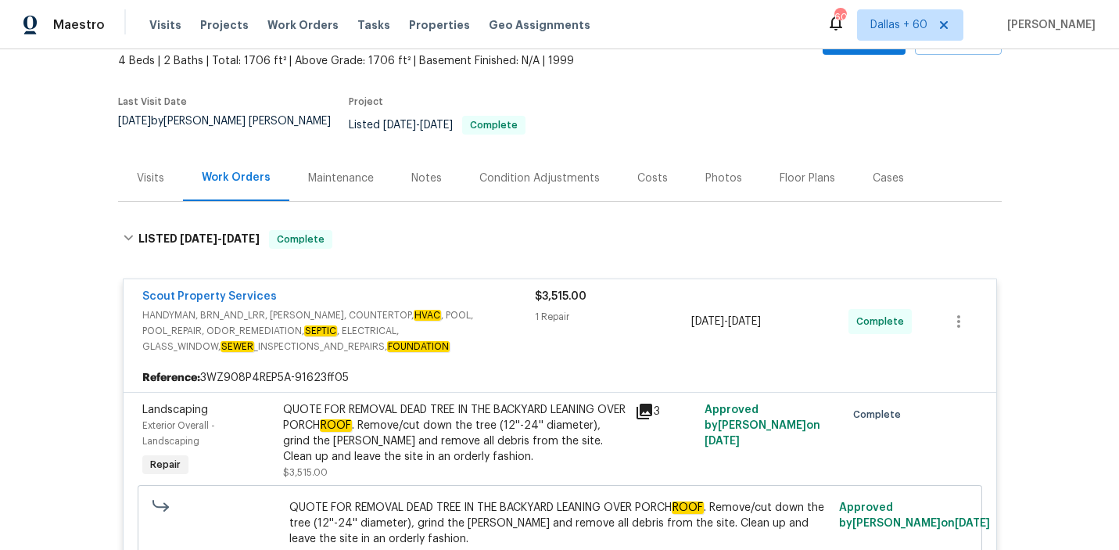
scroll to position [0, 0]
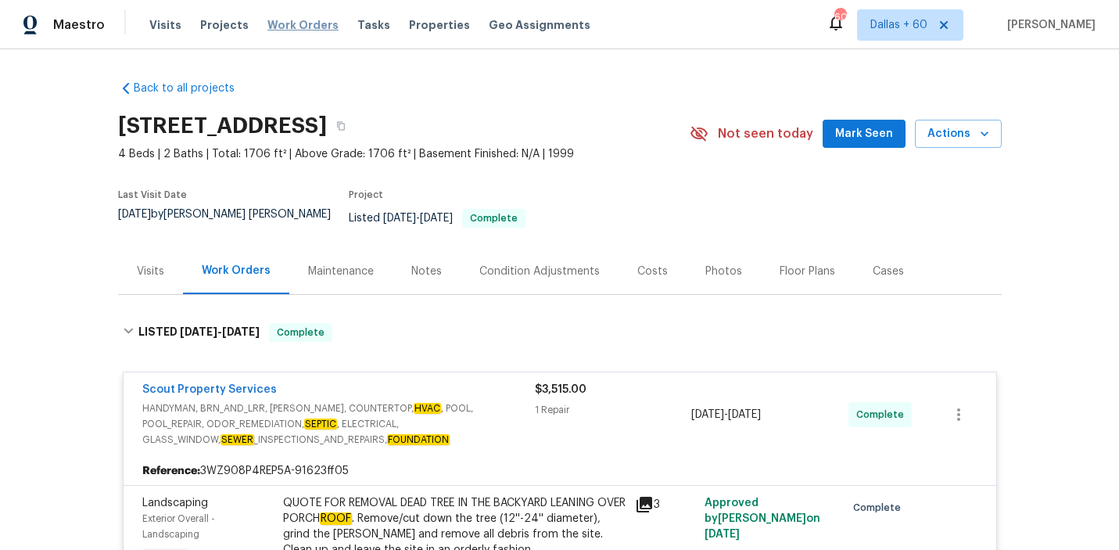
click at [303, 26] on span "Work Orders" at bounding box center [302, 25] width 71 height 16
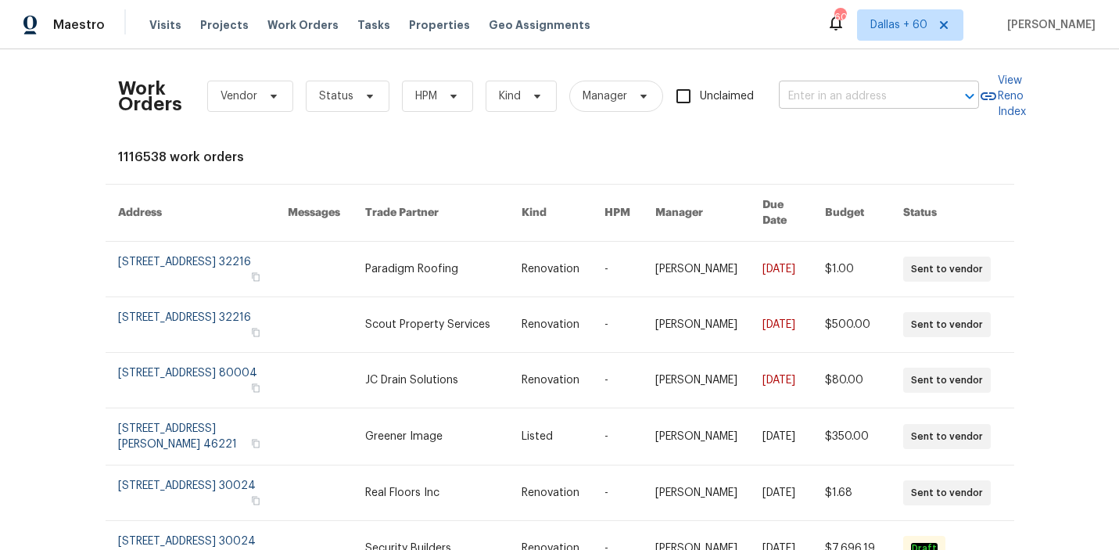
click at [928, 93] on input "text" at bounding box center [857, 96] width 156 height 24
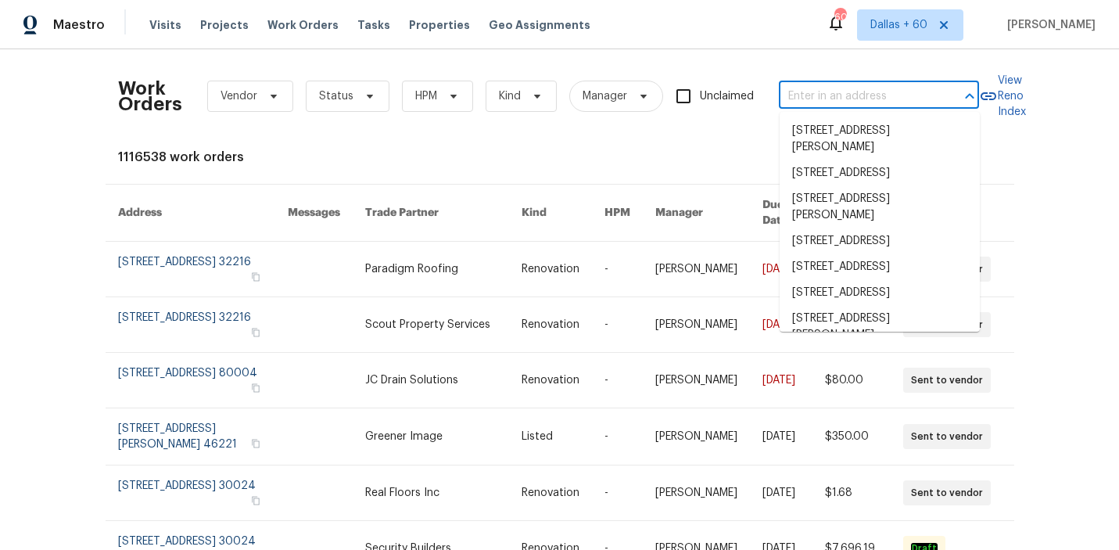
paste input "[STREET_ADDRESS][PERSON_NAME]"
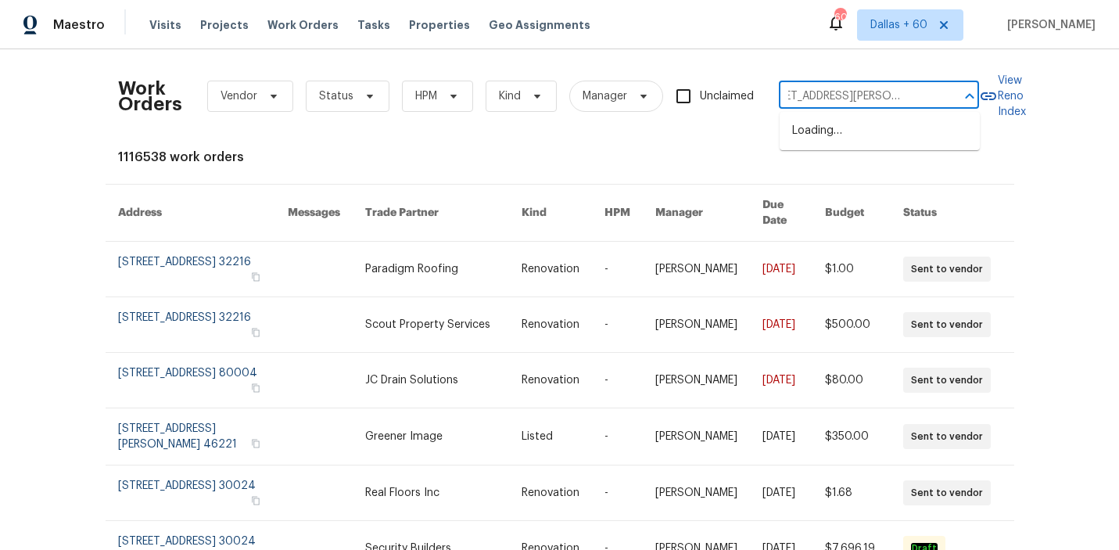
type input "[STREET_ADDRESS][PERSON_NAME]"
click at [841, 134] on li "[STREET_ADDRESS][PERSON_NAME]" at bounding box center [880, 139] width 200 height 42
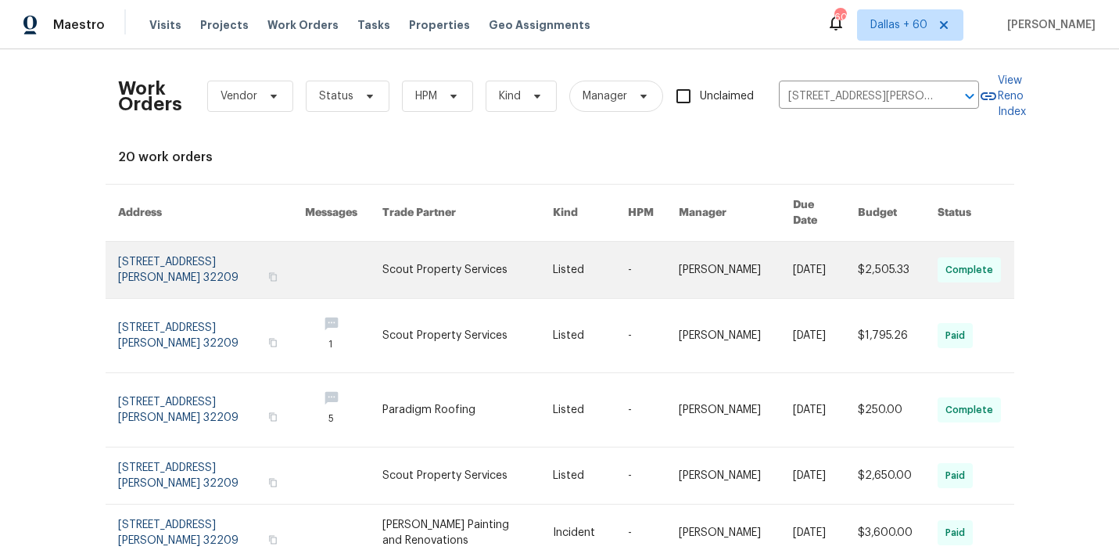
click at [510, 259] on link at bounding box center [467, 270] width 171 height 56
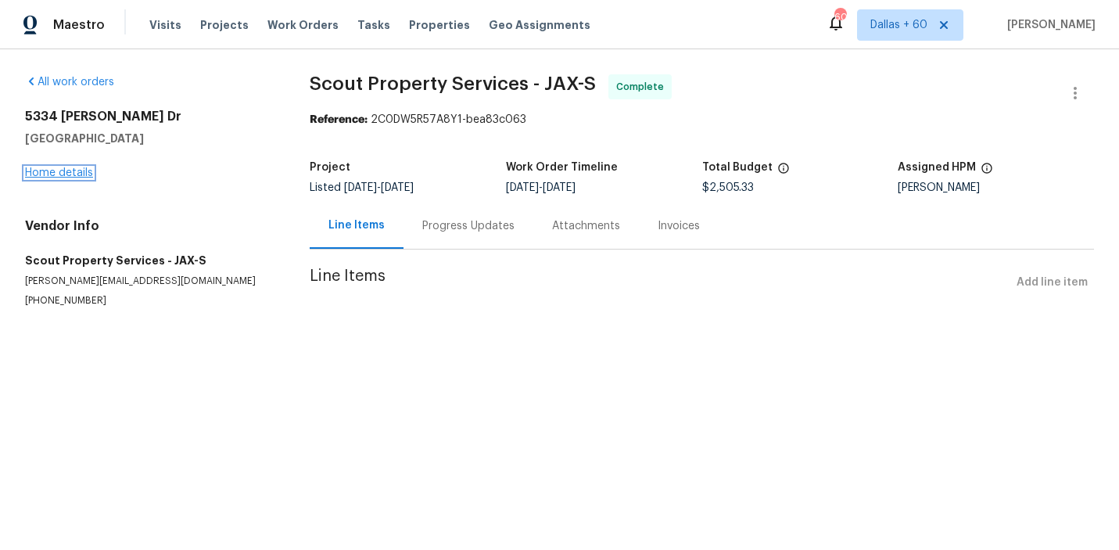
click at [71, 176] on link "Home details" at bounding box center [59, 172] width 68 height 11
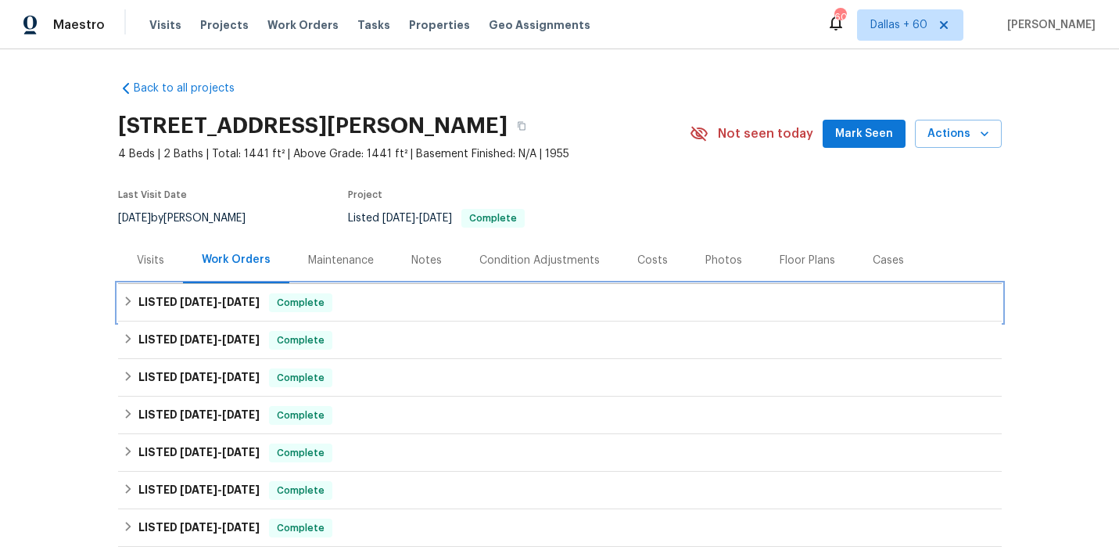
click at [437, 314] on div "LISTED [DATE] - [DATE] Complete" at bounding box center [560, 303] width 884 height 38
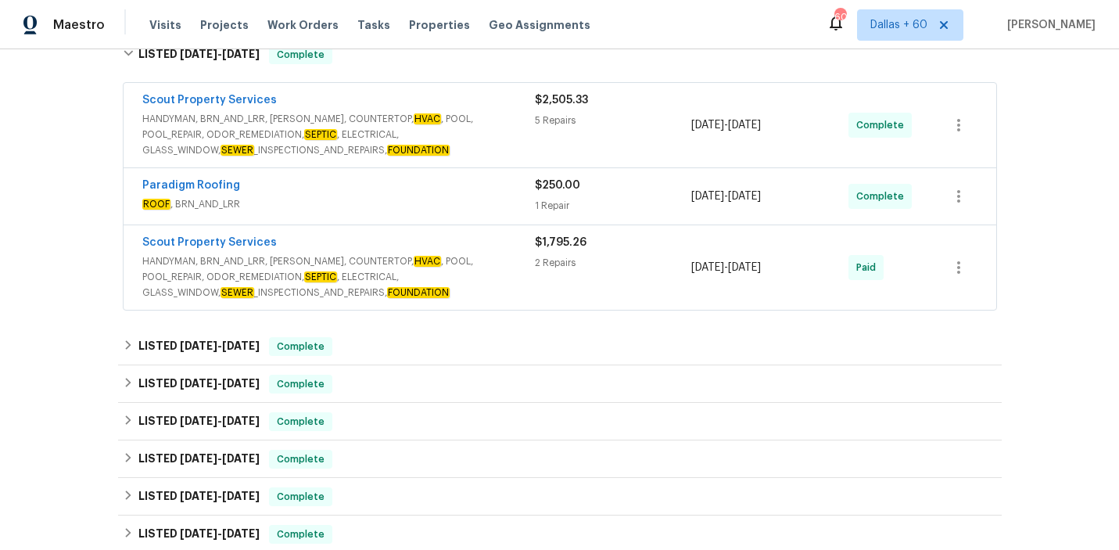
click at [491, 278] on span "HANDYMAN, BRN_AND_LRR, [PERSON_NAME], COUNTERTOP, HVAC , POOL, POOL_REPAIR, ODO…" at bounding box center [338, 276] width 393 height 47
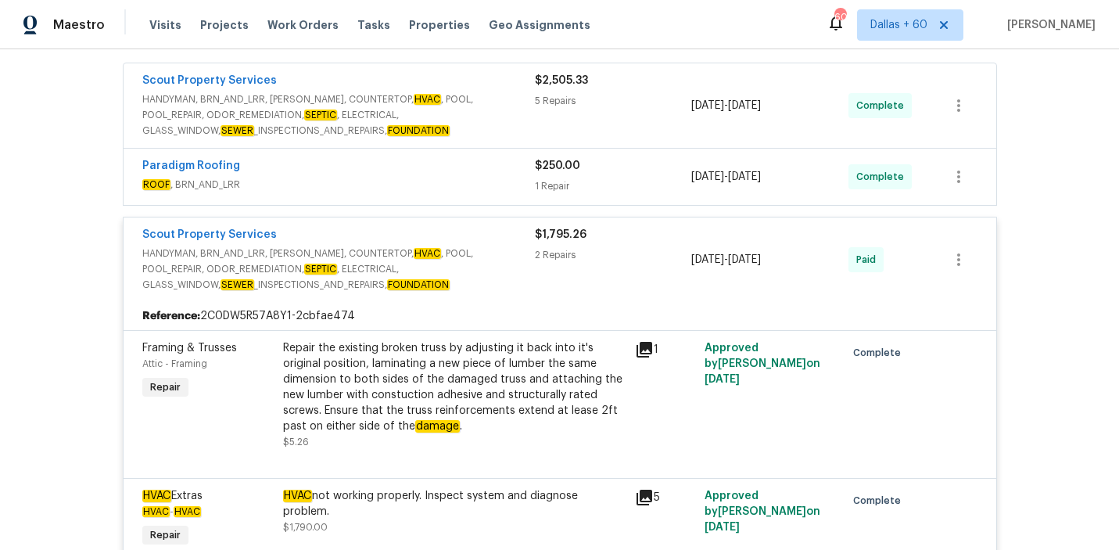
scroll to position [286, 0]
click at [395, 172] on div "Paradigm Roofing" at bounding box center [338, 167] width 393 height 19
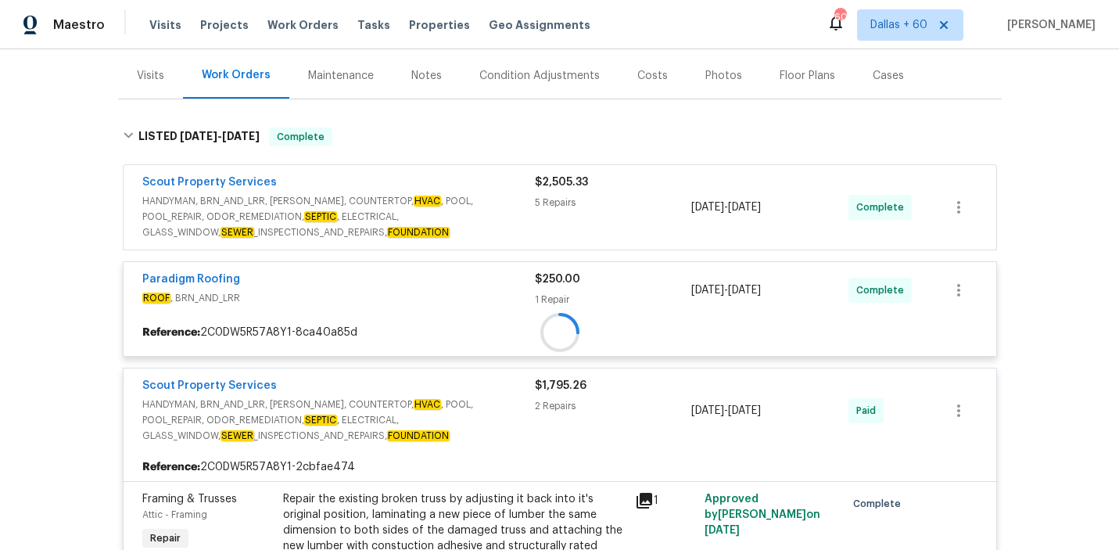
scroll to position [174, 0]
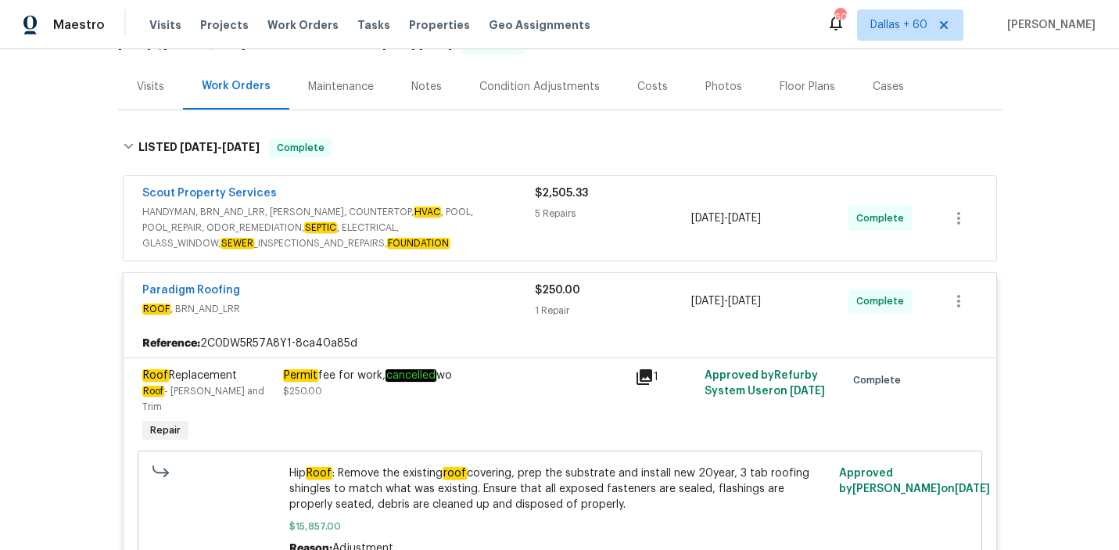
click at [443, 228] on span "HANDYMAN, BRN_AND_LRR, [PERSON_NAME], COUNTERTOP, HVAC , POOL, POOL_REPAIR, ODO…" at bounding box center [338, 227] width 393 height 47
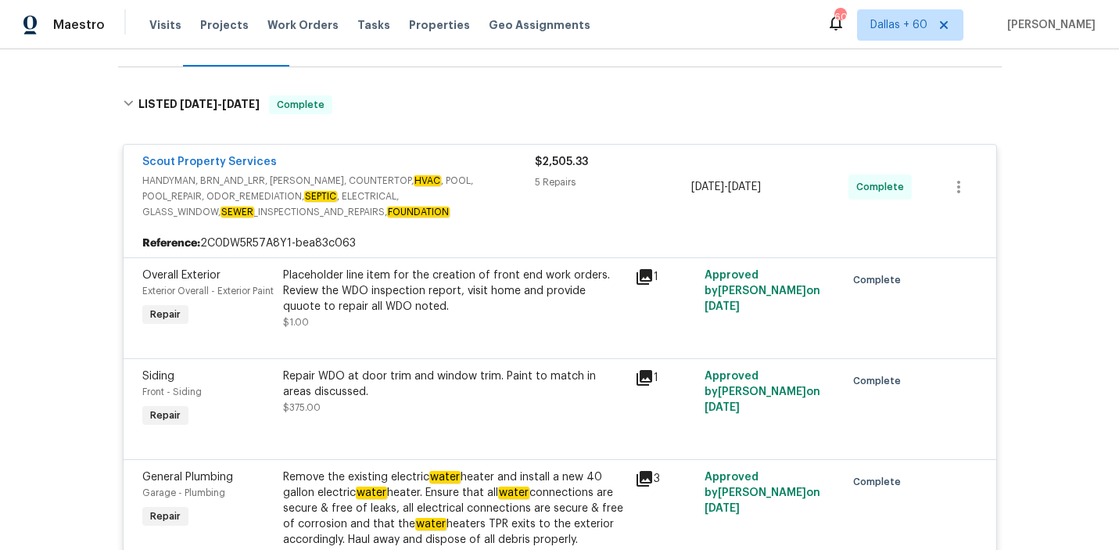
scroll to position [218, 0]
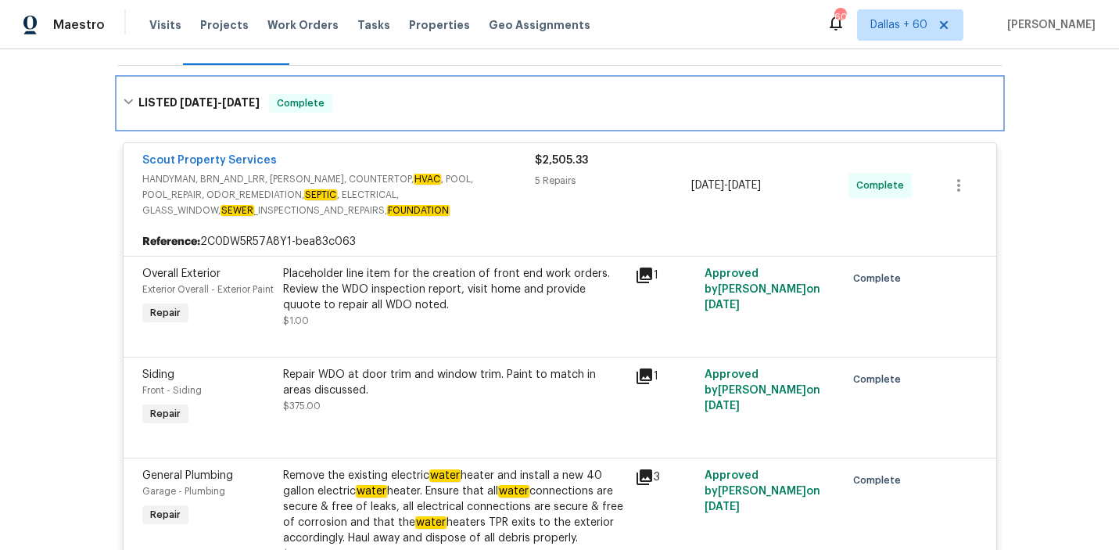
click at [468, 109] on div "LISTED [DATE] - [DATE] Complete" at bounding box center [560, 103] width 874 height 19
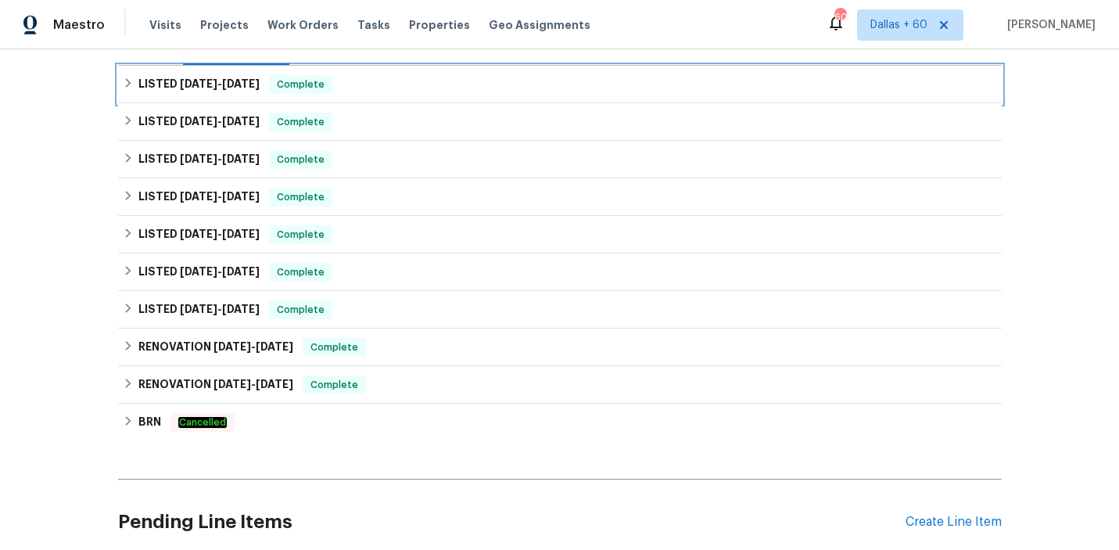
click at [473, 81] on div "LISTED [DATE] - [DATE] Complete" at bounding box center [560, 84] width 874 height 19
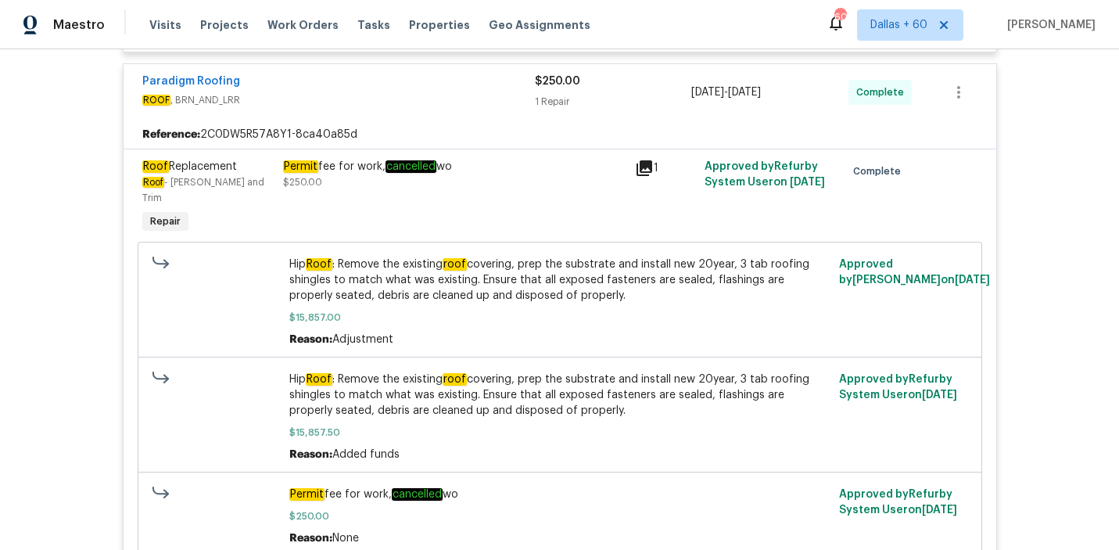
scroll to position [992, 0]
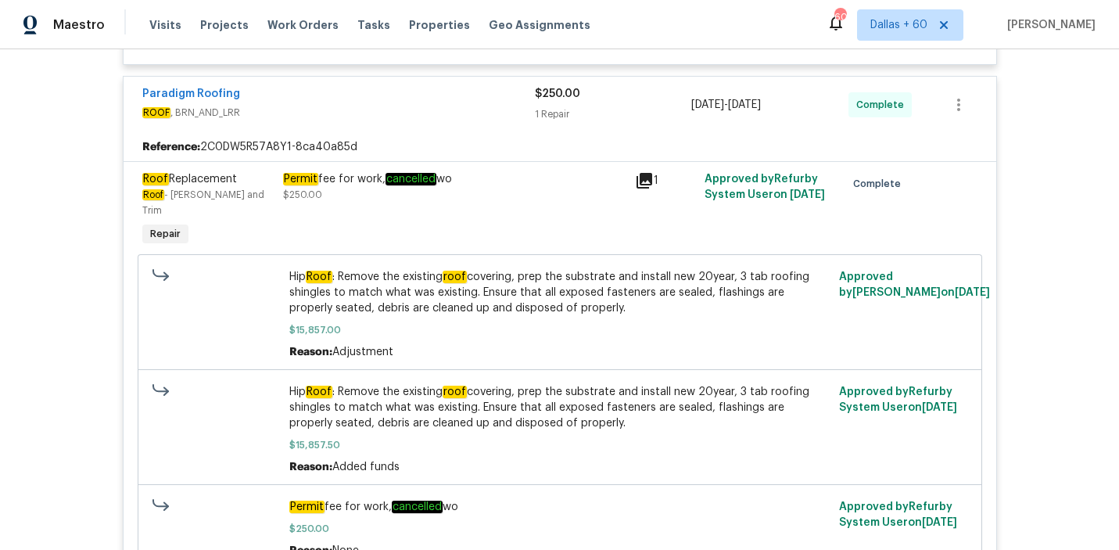
click at [552, 203] on div "Permit fee for work, cancelled wo $250.00" at bounding box center [454, 186] width 343 height 31
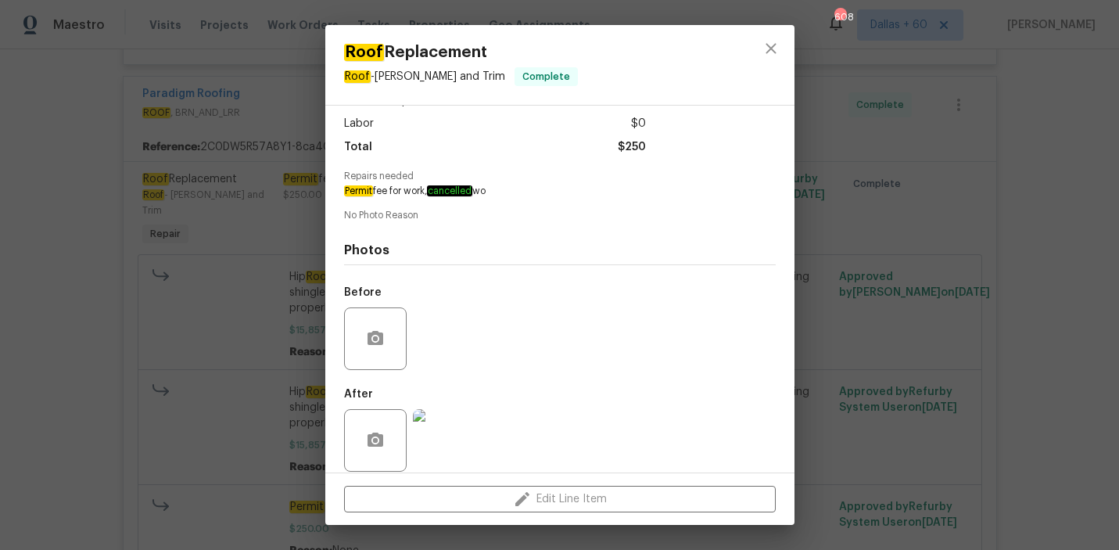
scroll to position [117, 0]
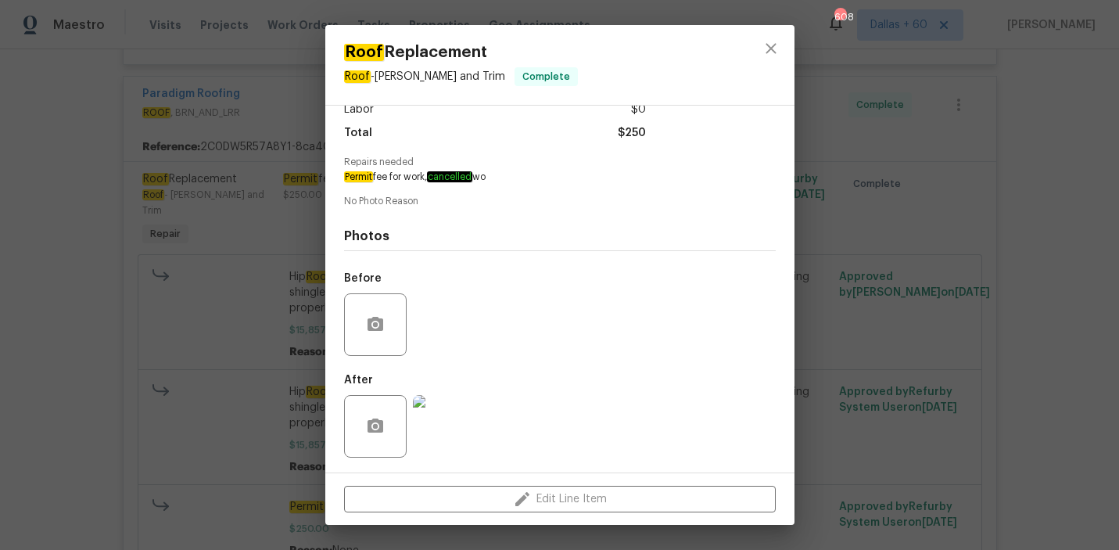
drag, startPoint x: 552, startPoint y: 210, endPoint x: 23, endPoint y: 239, distance: 529.4
click at [23, 239] on div "Roof Replacement Roof - [PERSON_NAME] and Trim Complete Vendor Paradigm Roofing…" at bounding box center [559, 275] width 1119 height 550
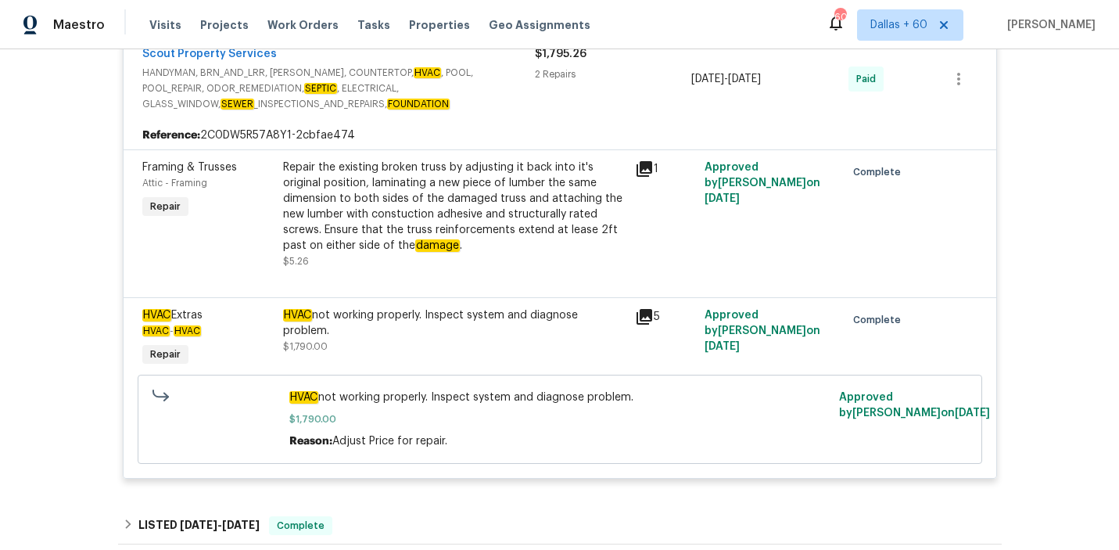
scroll to position [1559, 0]
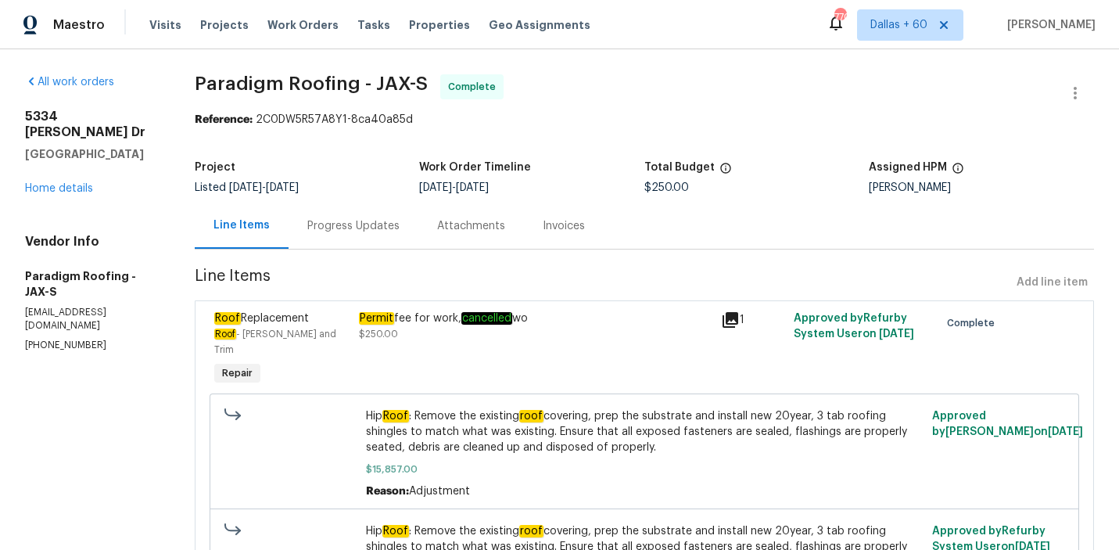
click at [327, 223] on div "Progress Updates" at bounding box center [353, 226] width 92 height 16
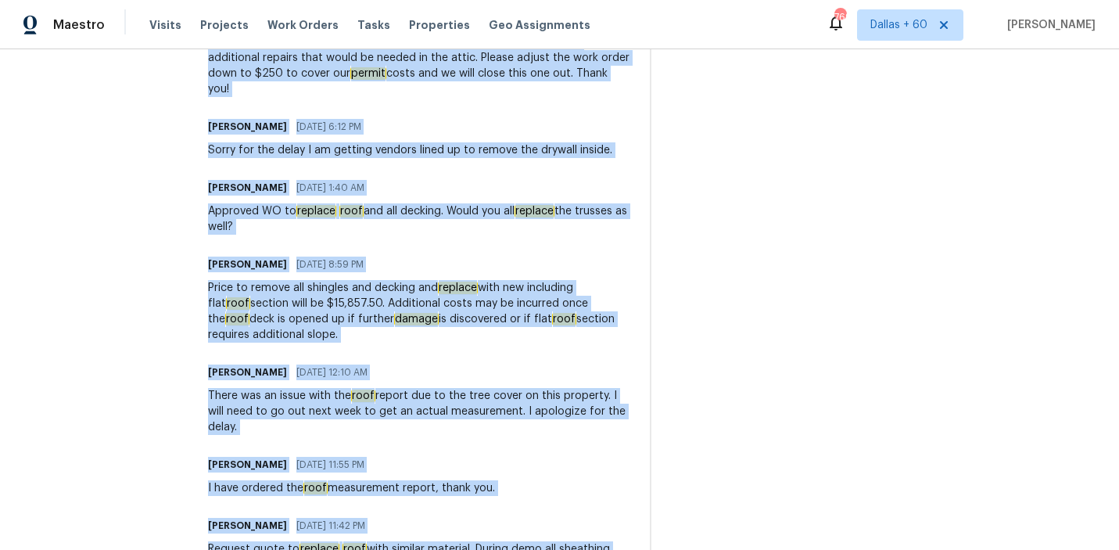
scroll to position [644, 0]
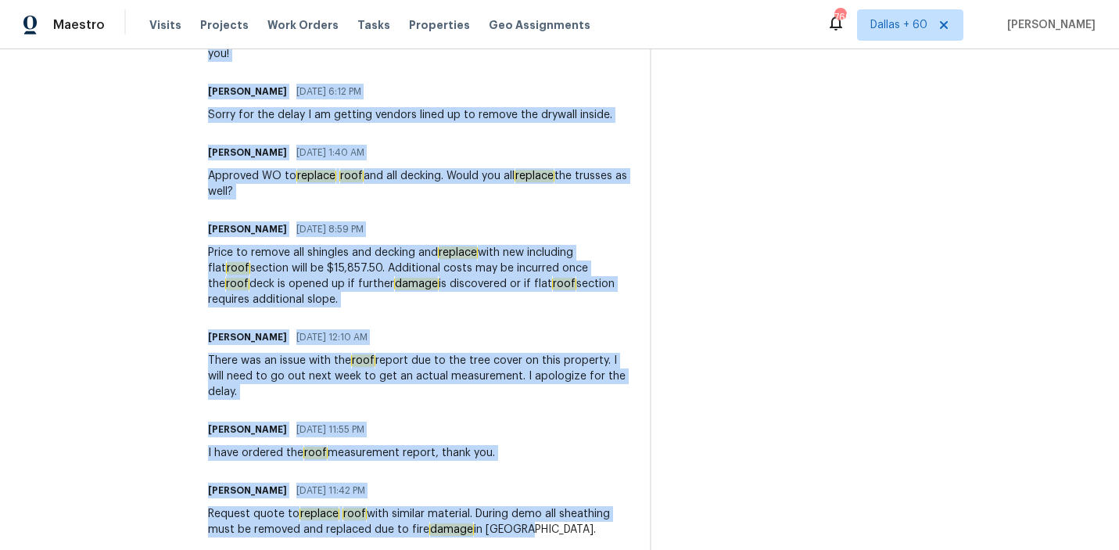
drag, startPoint x: 200, startPoint y: 106, endPoint x: 527, endPoint y: 524, distance: 530.9
copy div "Bo Duffie 08/28/2025 6:35 PM I understand you are wanting to cancel this work d…"
